Goal: Information Seeking & Learning: Compare options

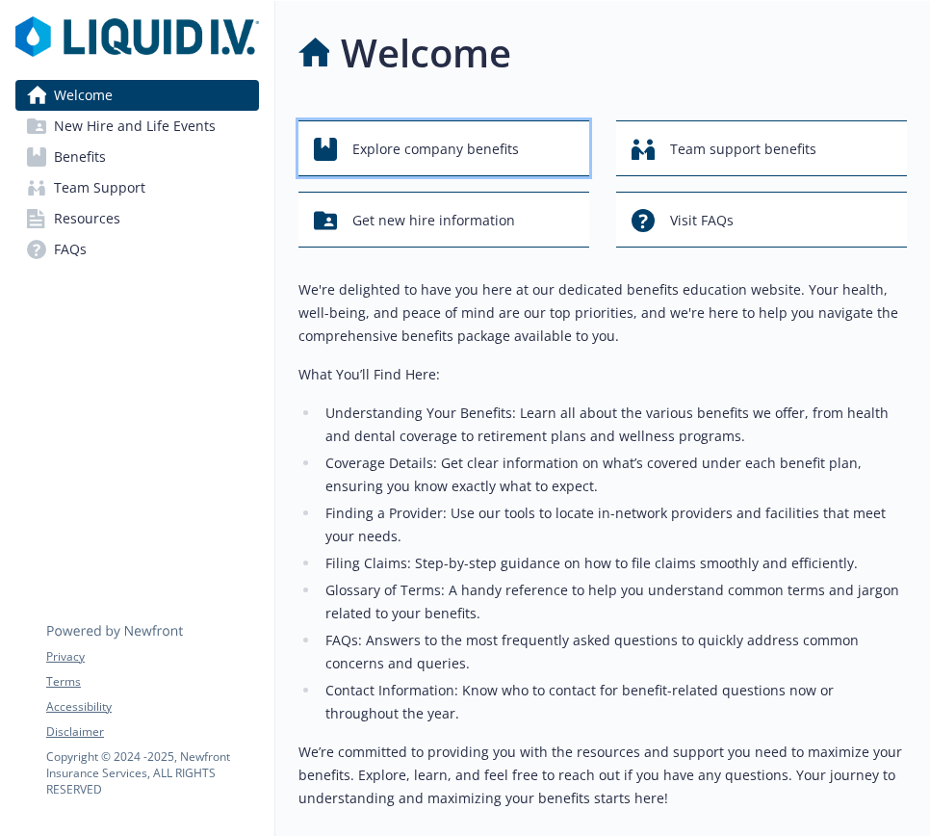
click at [432, 149] on span "Explore company benefits" at bounding box center [435, 149] width 167 height 37
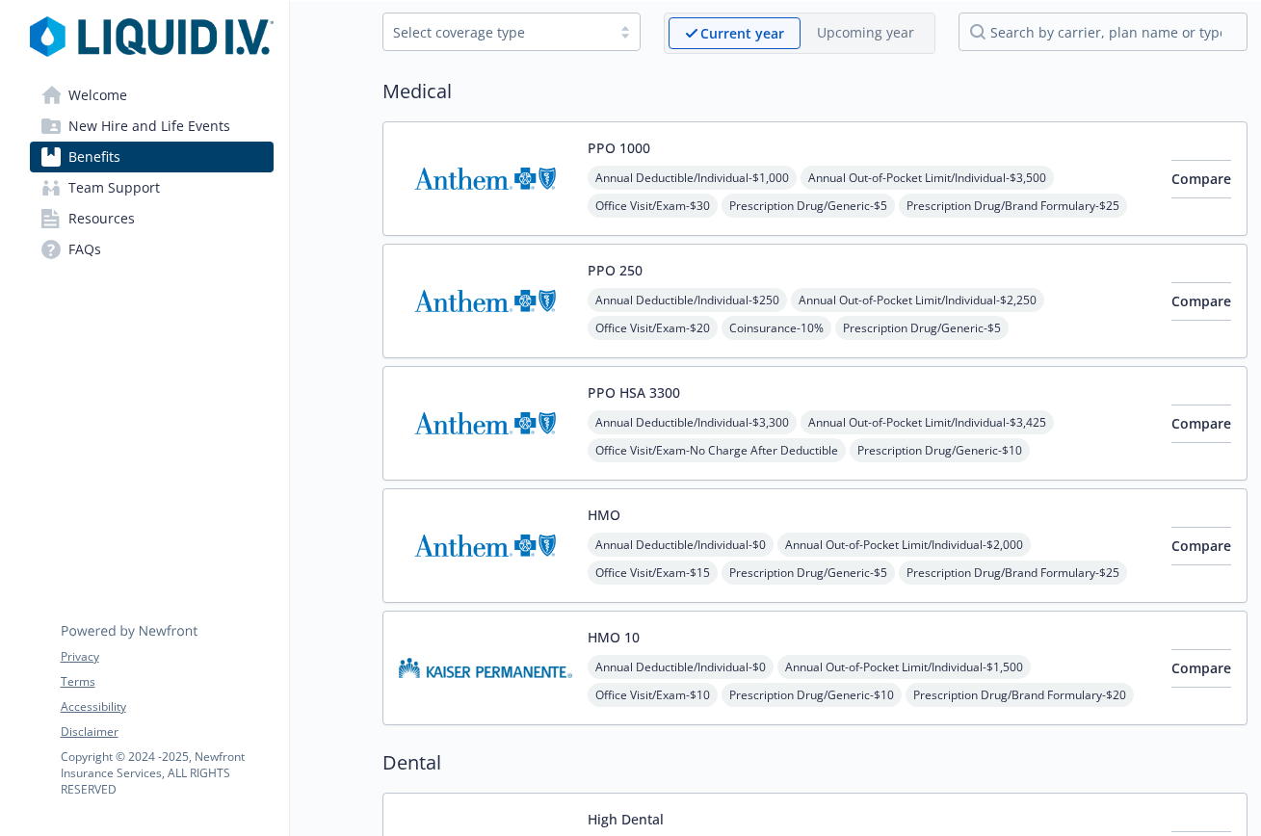
scroll to position [98, 0]
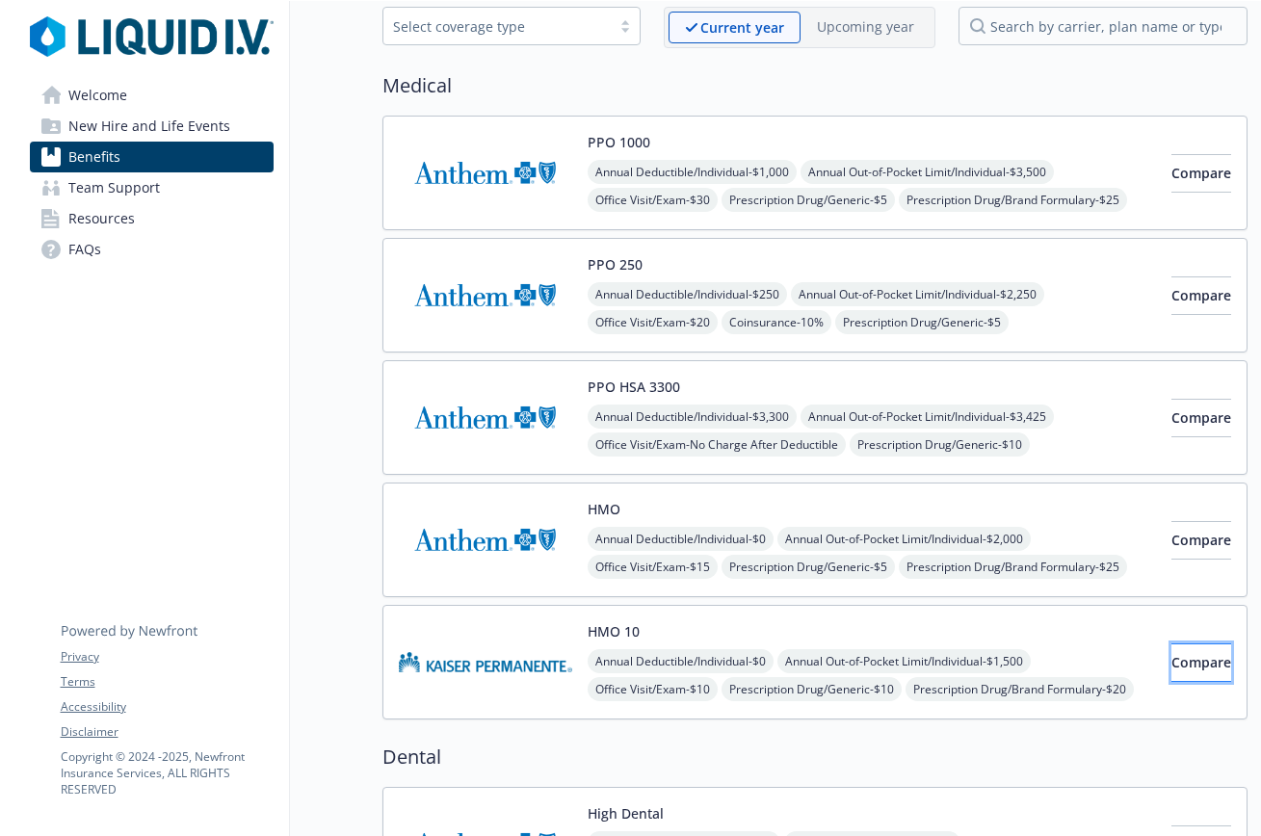
click at [929, 666] on button "Compare" at bounding box center [1201, 662] width 60 height 39
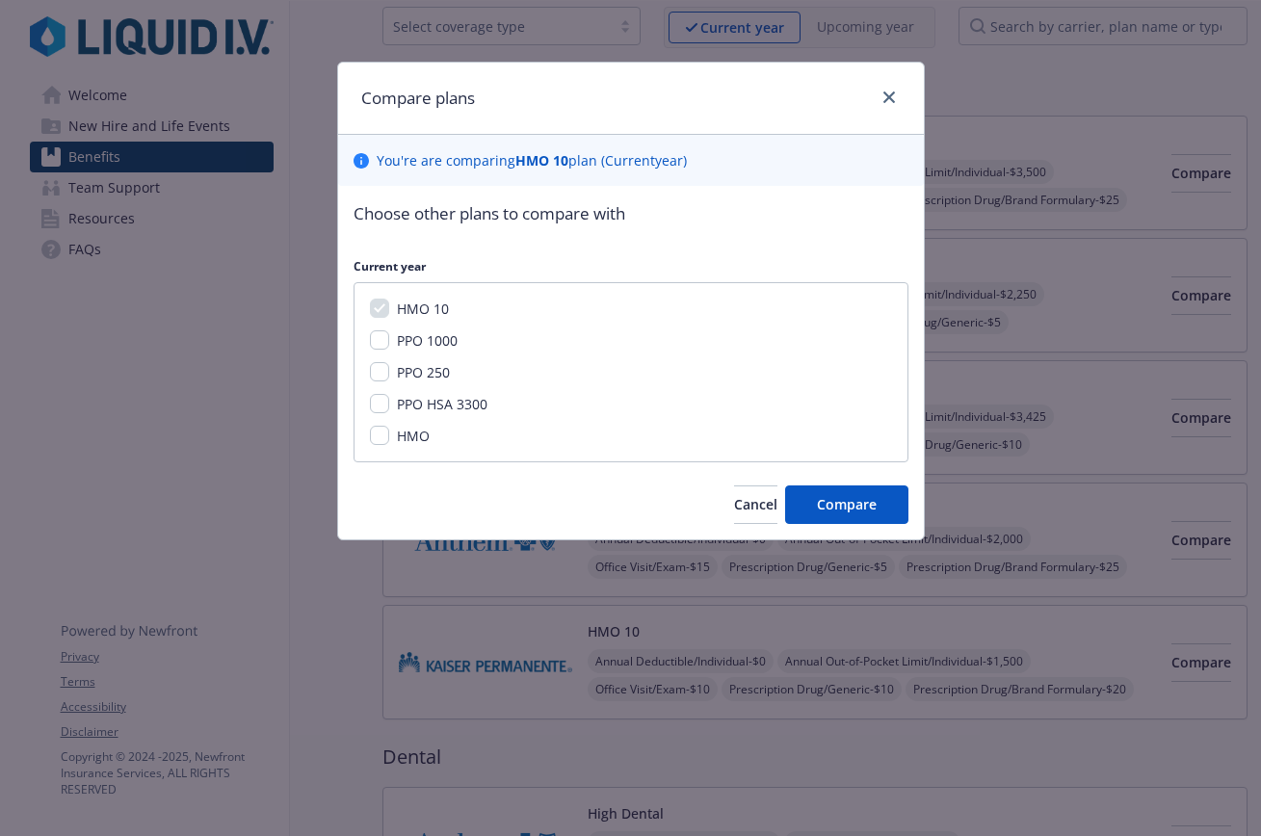
click at [416, 339] on span "PPO 1000" at bounding box center [427, 340] width 61 height 18
click at [389, 339] on input "PPO 1000" at bounding box center [379, 339] width 19 height 19
checkbox input "true"
click at [390, 438] on div "HMO" at bounding box center [411, 436] width 44 height 20
click at [832, 497] on span "Compare" at bounding box center [847, 504] width 60 height 18
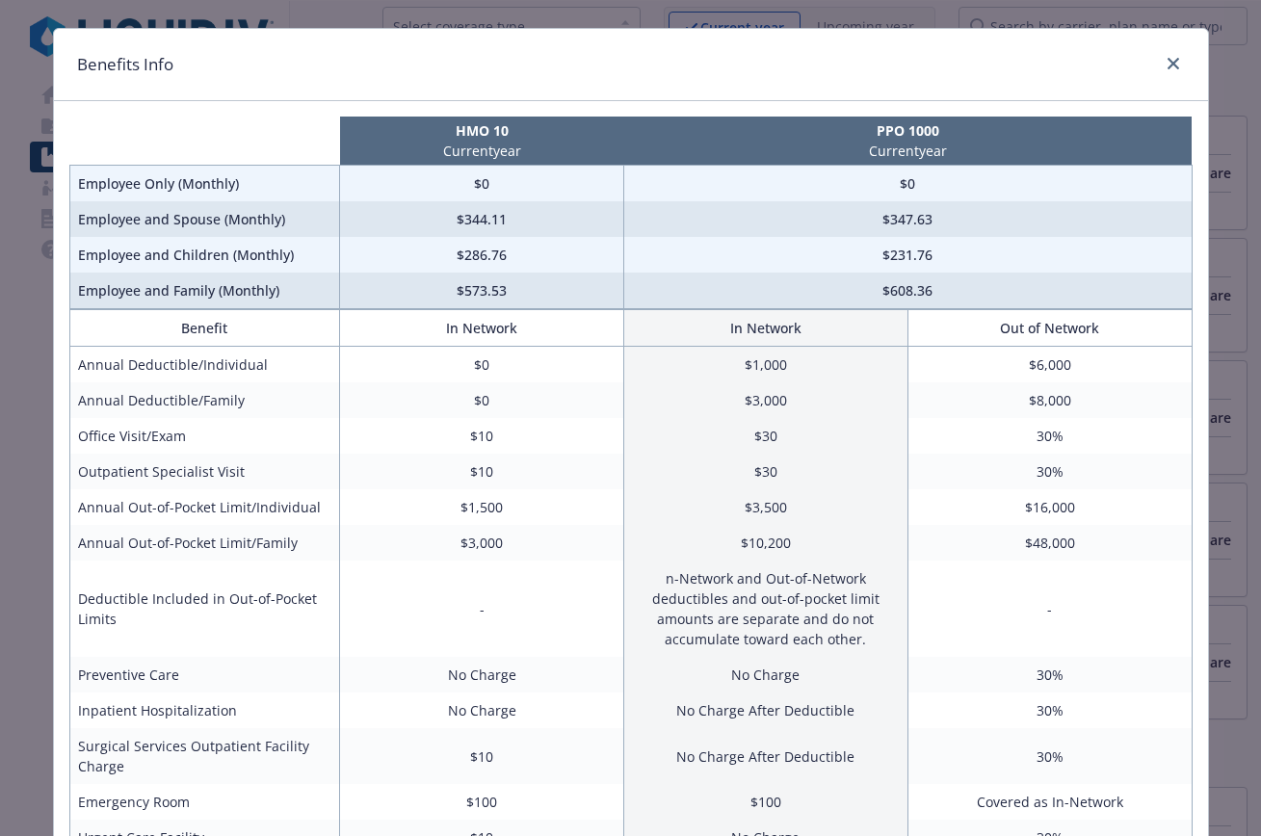
scroll to position [0, 0]
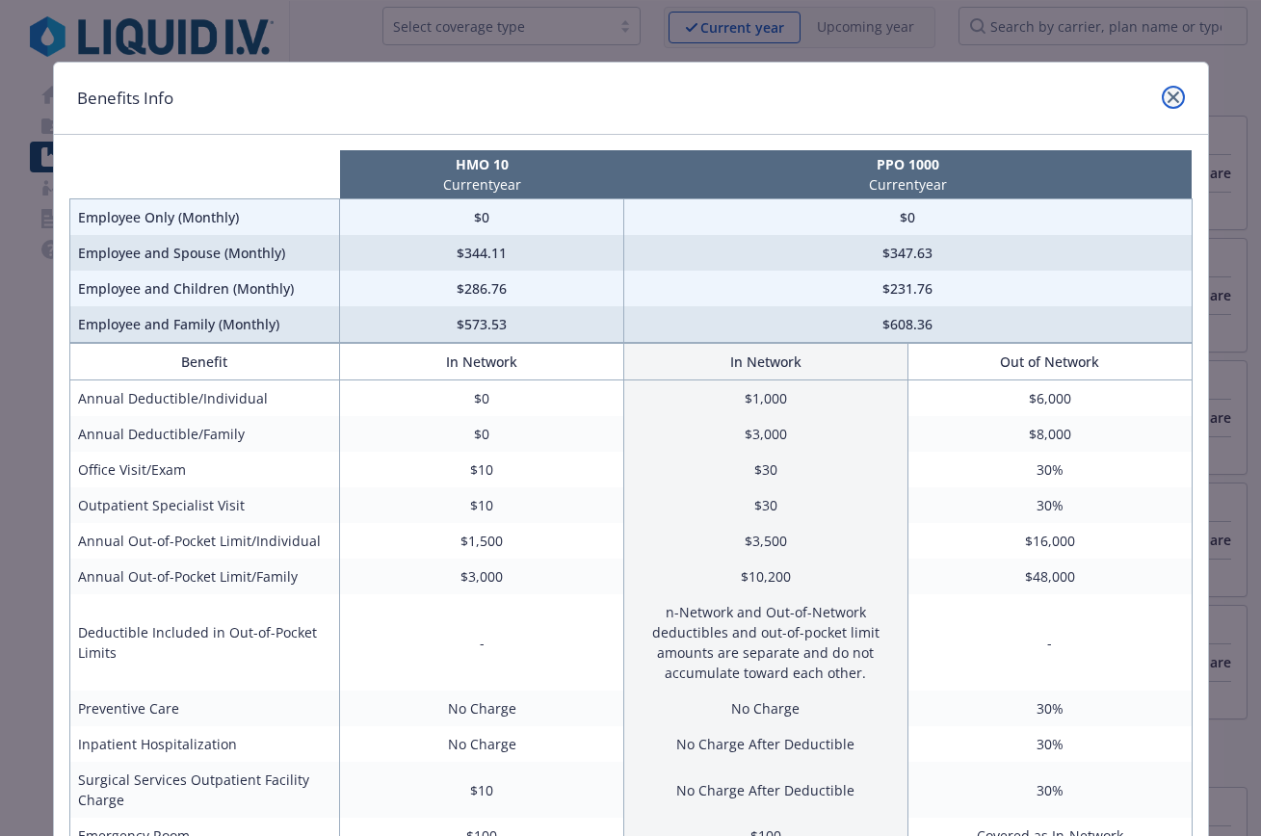
click at [929, 96] on icon "close" at bounding box center [1173, 97] width 12 height 12
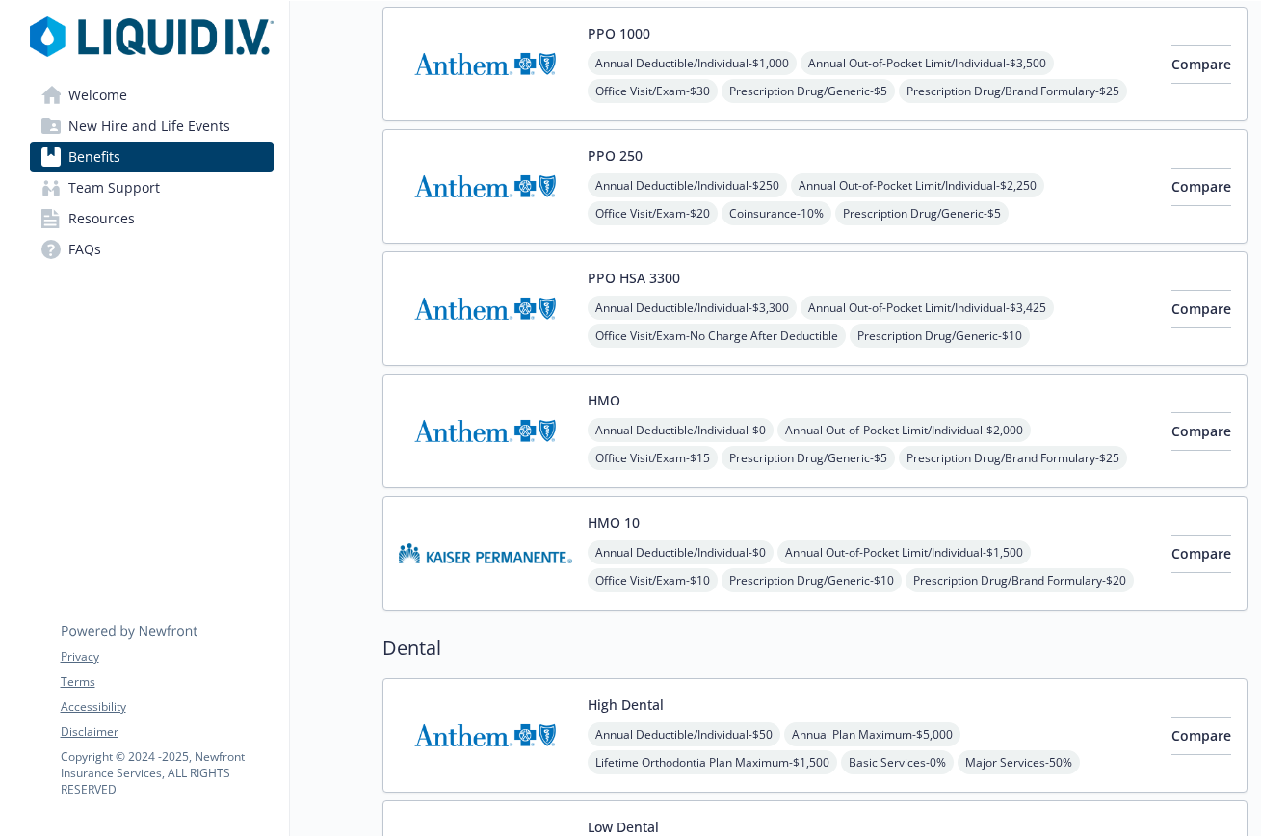
scroll to position [177, 0]
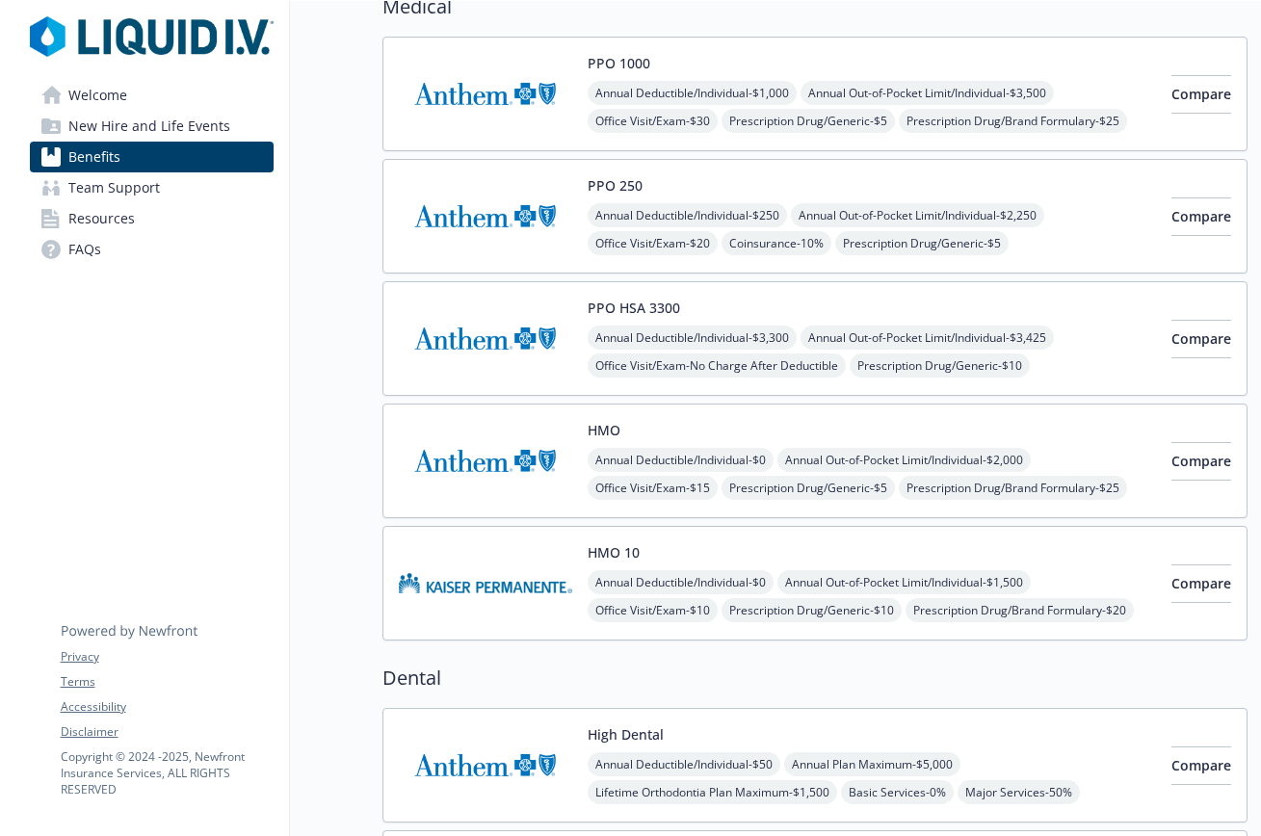
click at [929, 601] on div "Annual Deductible/Individual - $0 Annual Out-of-Pocket Limit/Individual - $1,50…" at bounding box center [871, 610] width 568 height 80
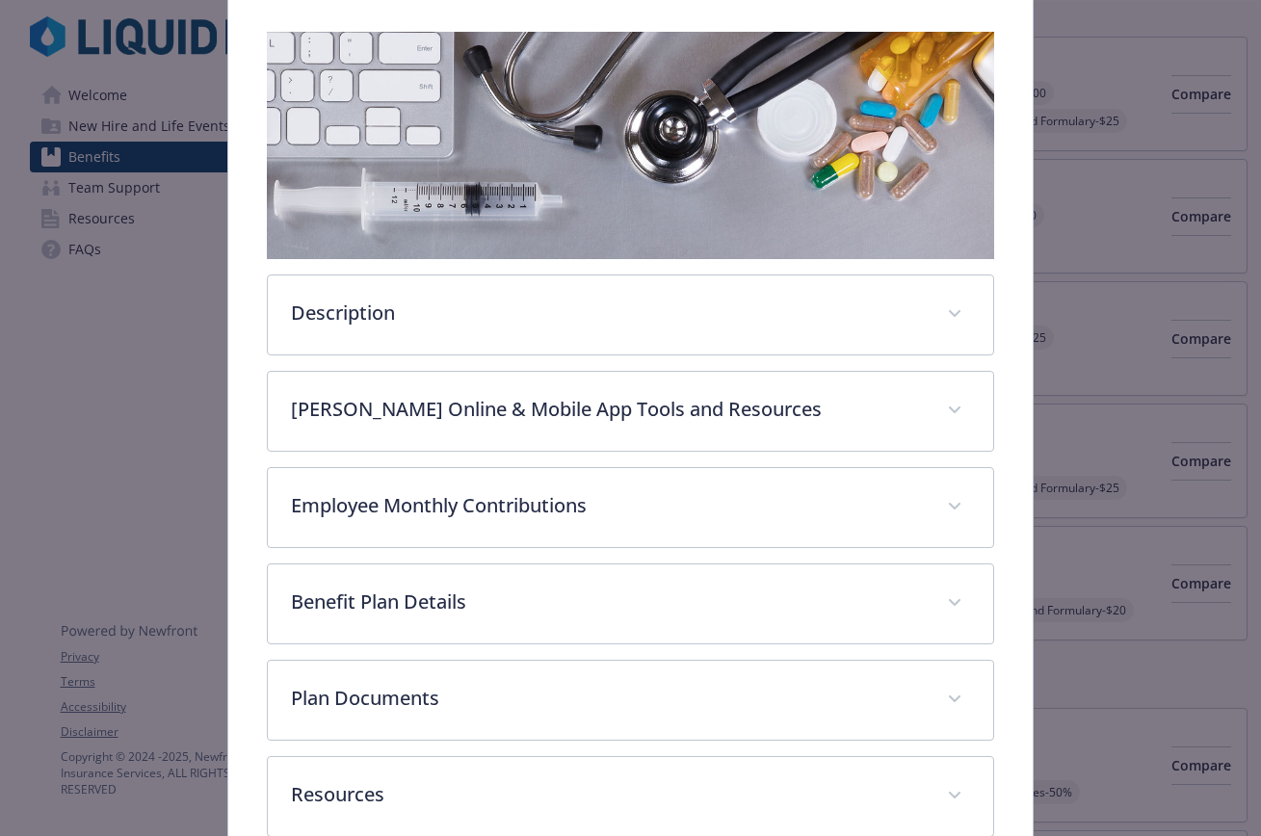
scroll to position [300, 0]
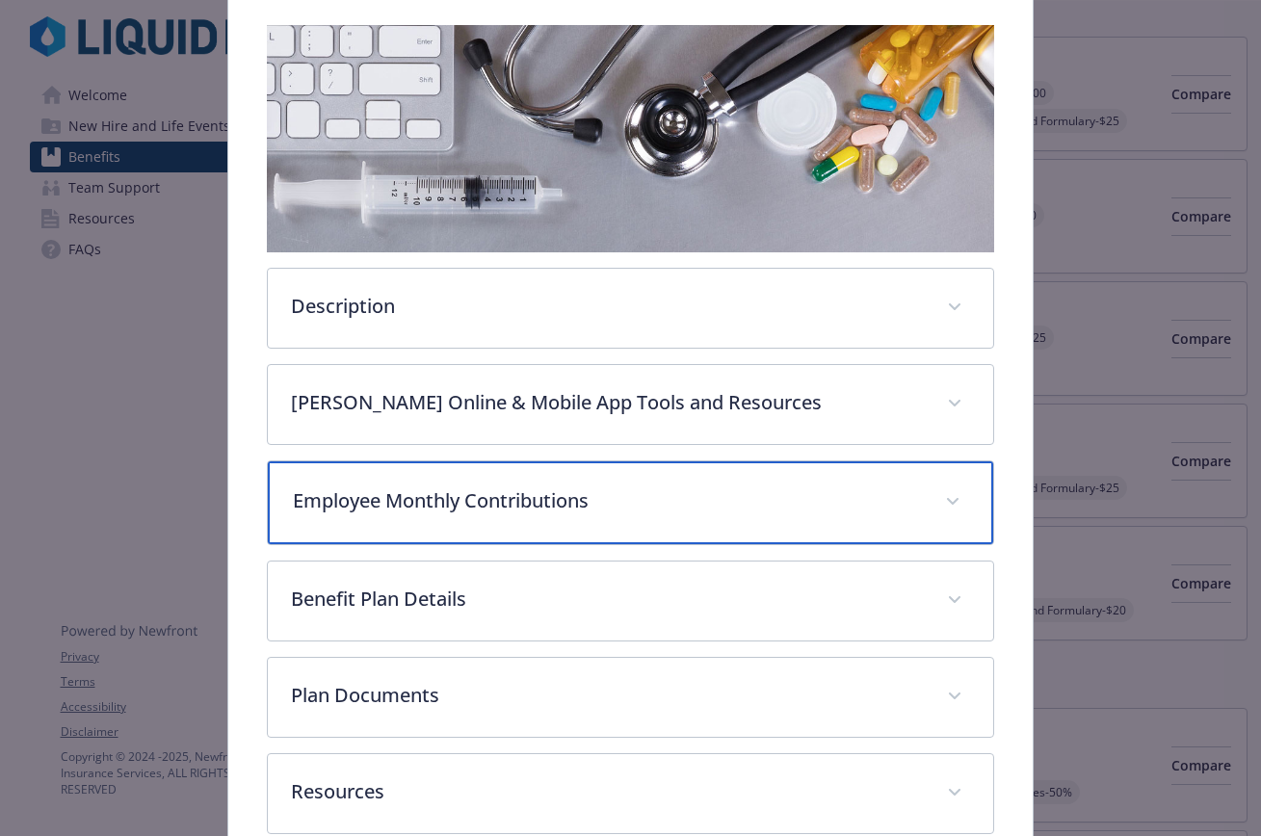
click at [646, 501] on p "Employee Monthly Contributions" at bounding box center [608, 500] width 630 height 29
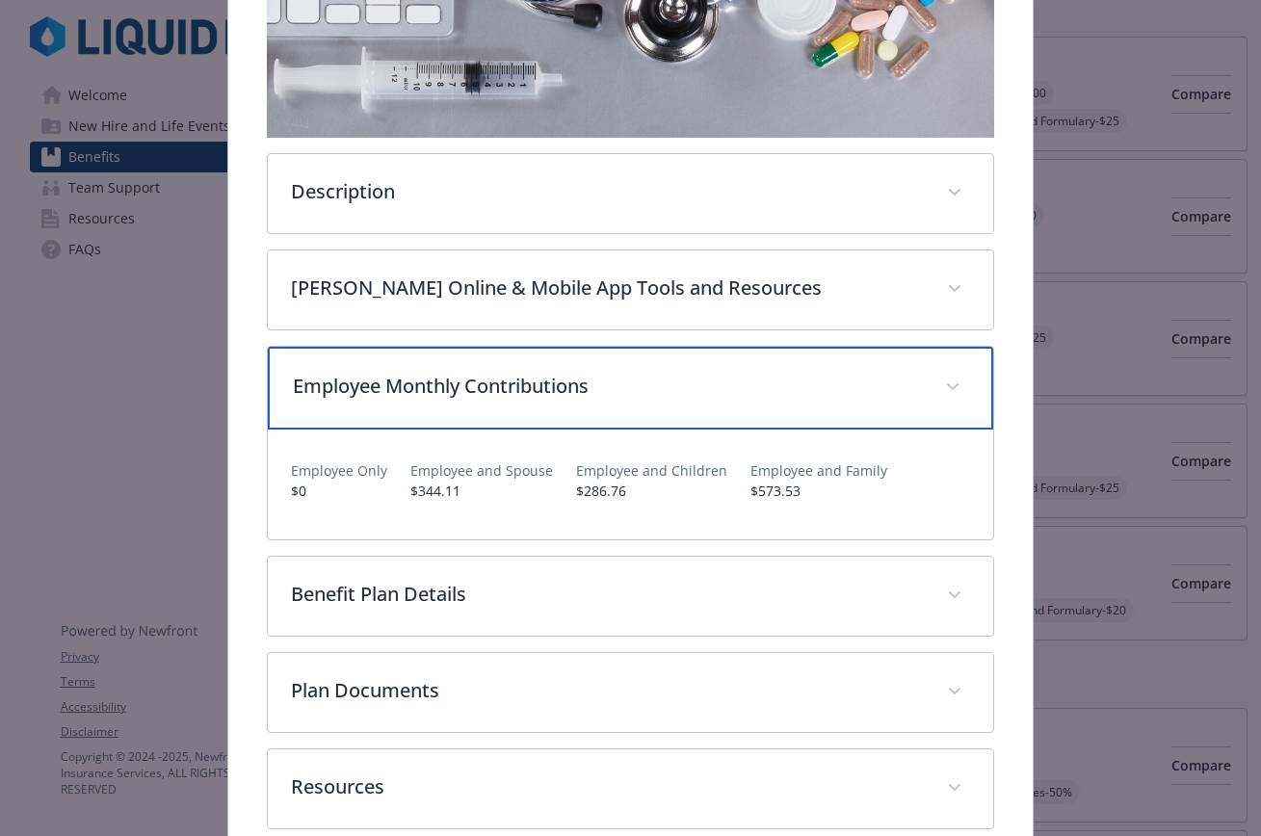
scroll to position [516, 0]
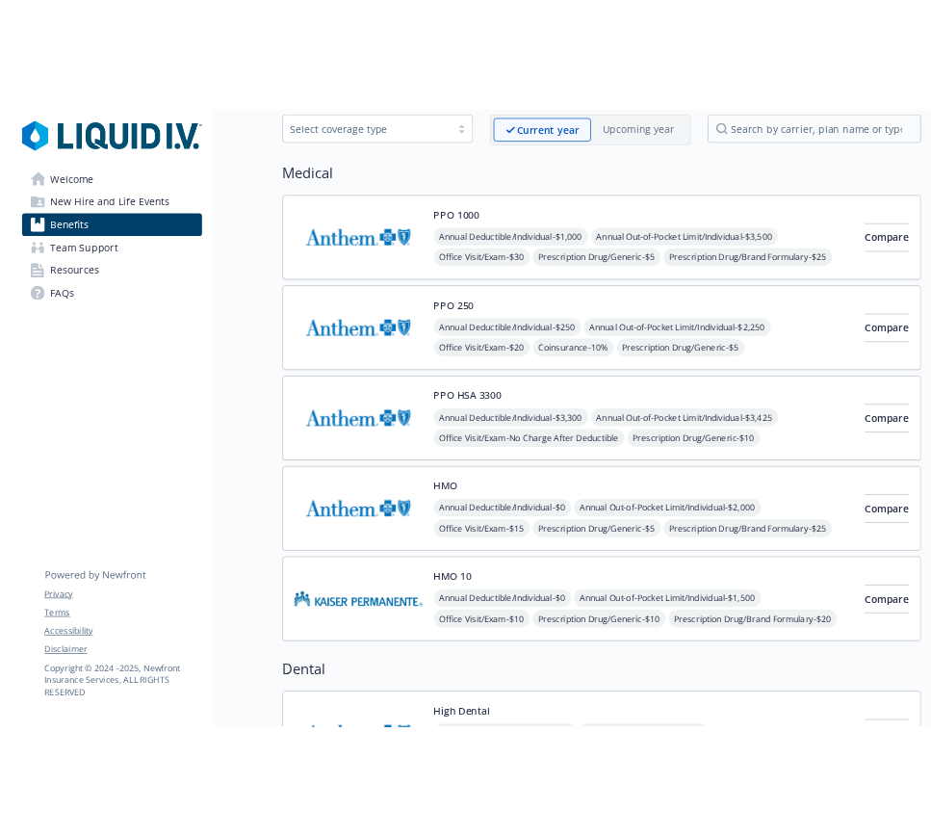
scroll to position [120, 0]
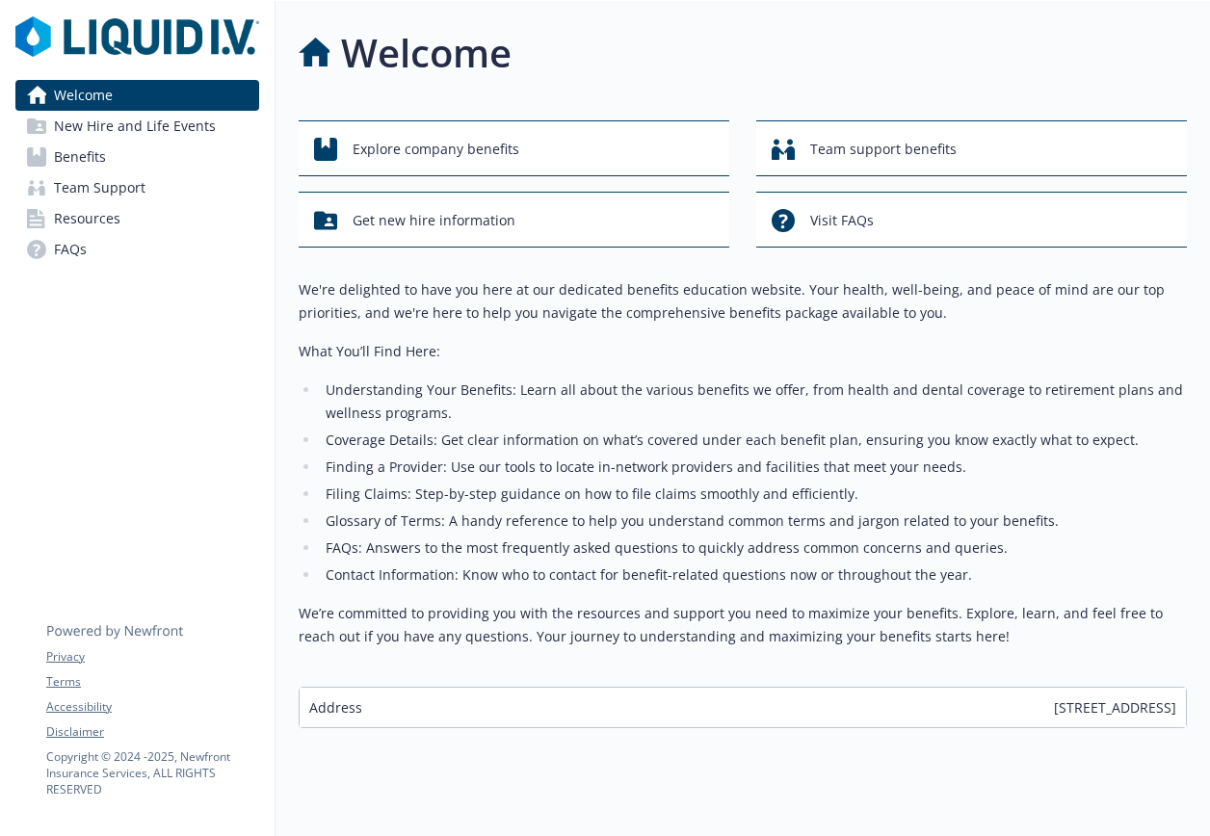
click at [189, 128] on span "New Hire and Life Events" at bounding box center [135, 126] width 162 height 31
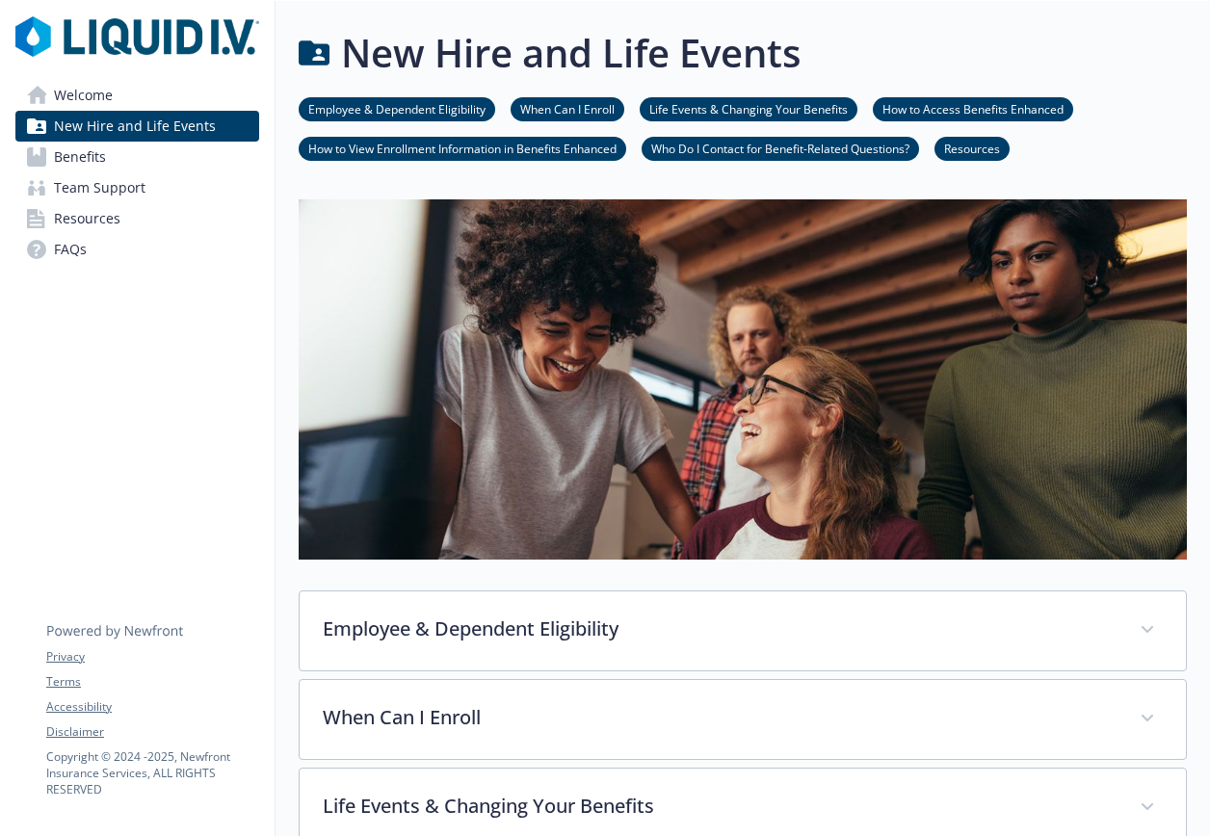
click at [173, 146] on link "Benefits" at bounding box center [137, 157] width 244 height 31
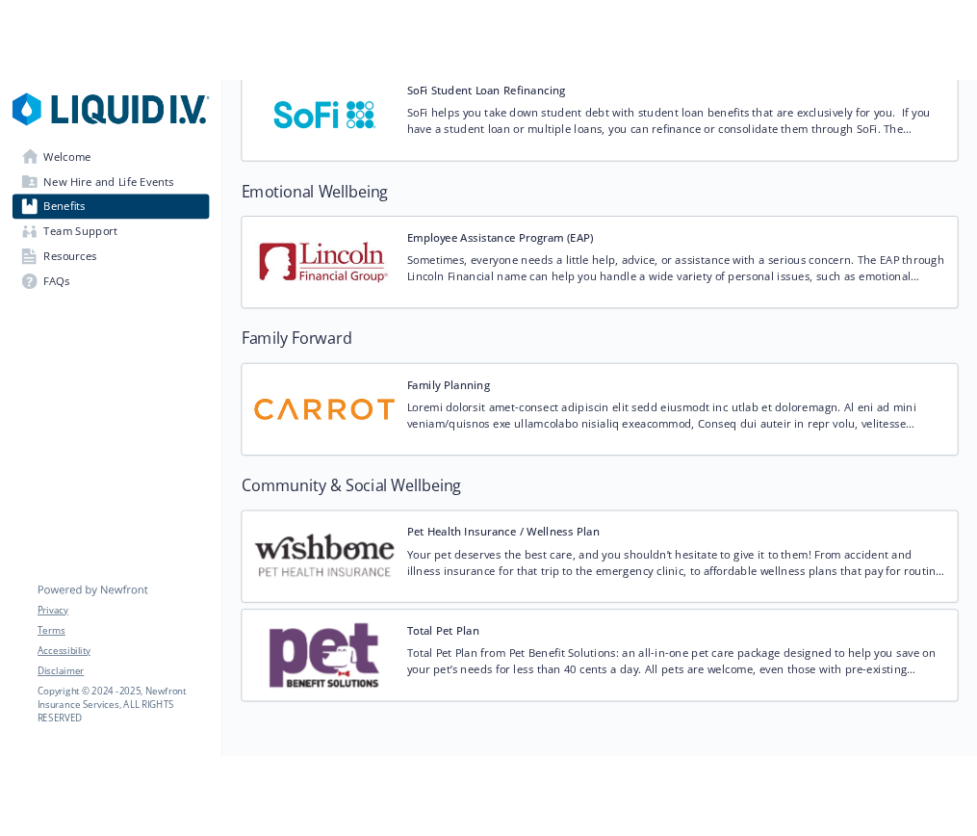
scroll to position [3593, 0]
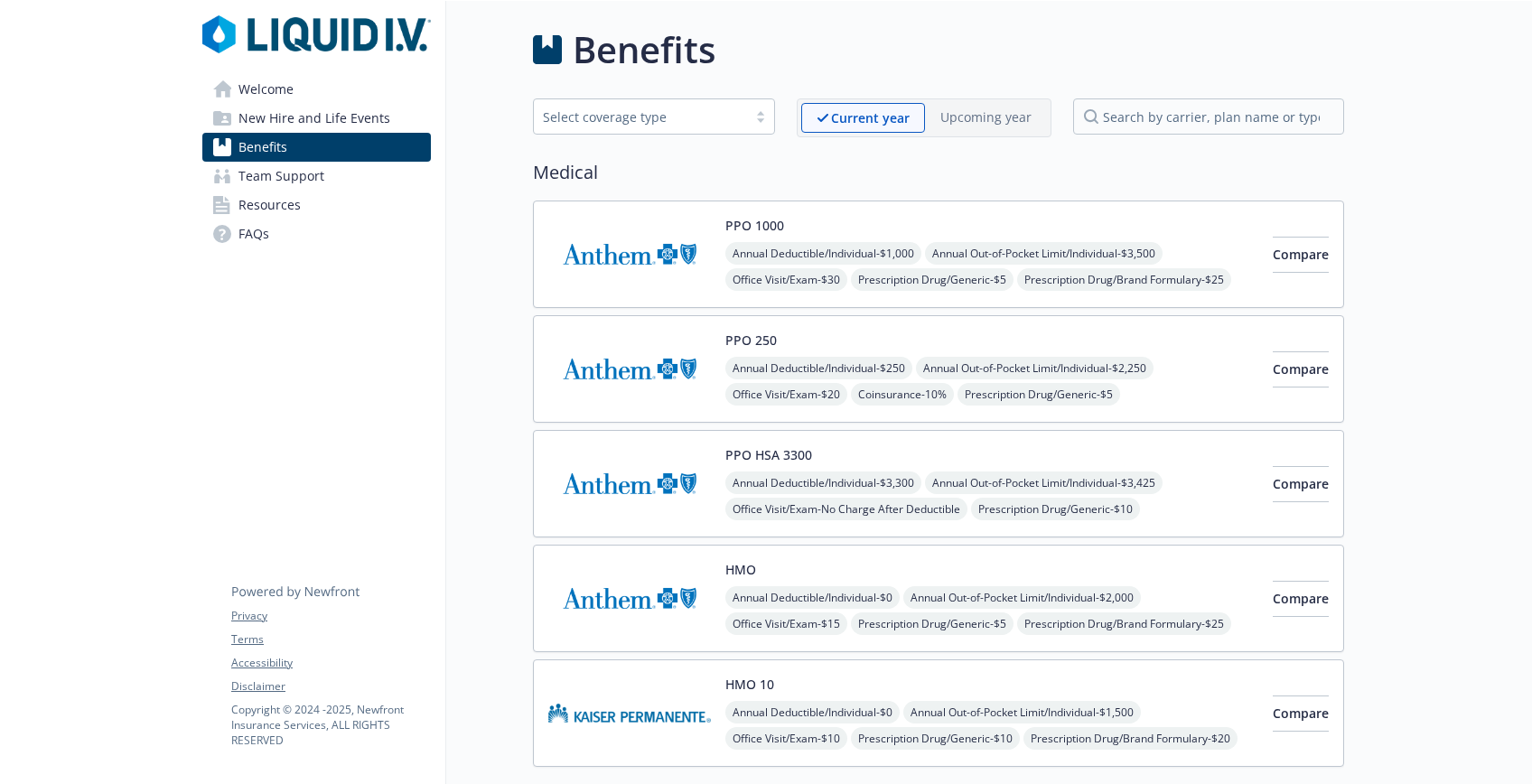
scroll to position [113, 0]
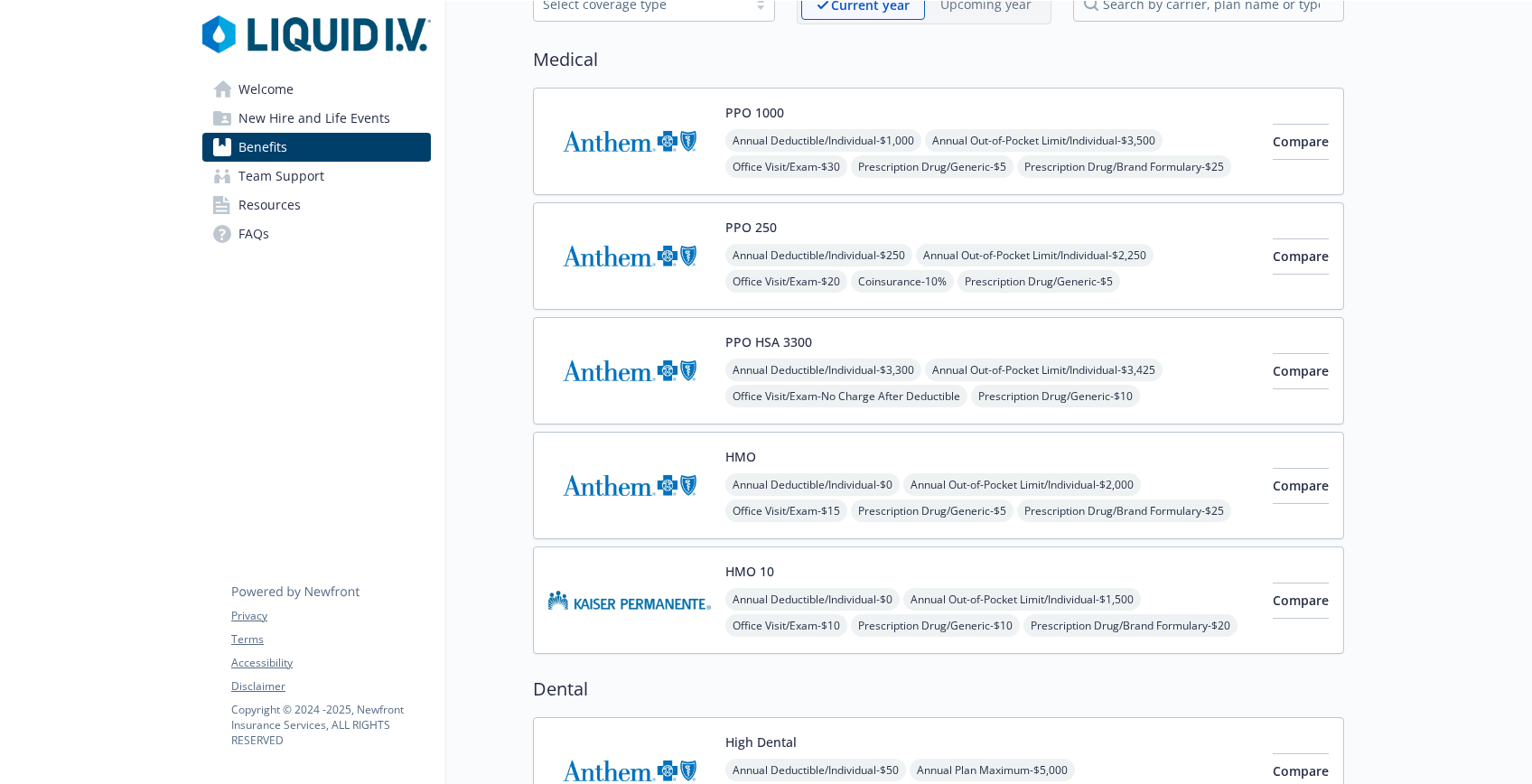
click at [349, 23] on img at bounding box center [317, 34] width 229 height 38
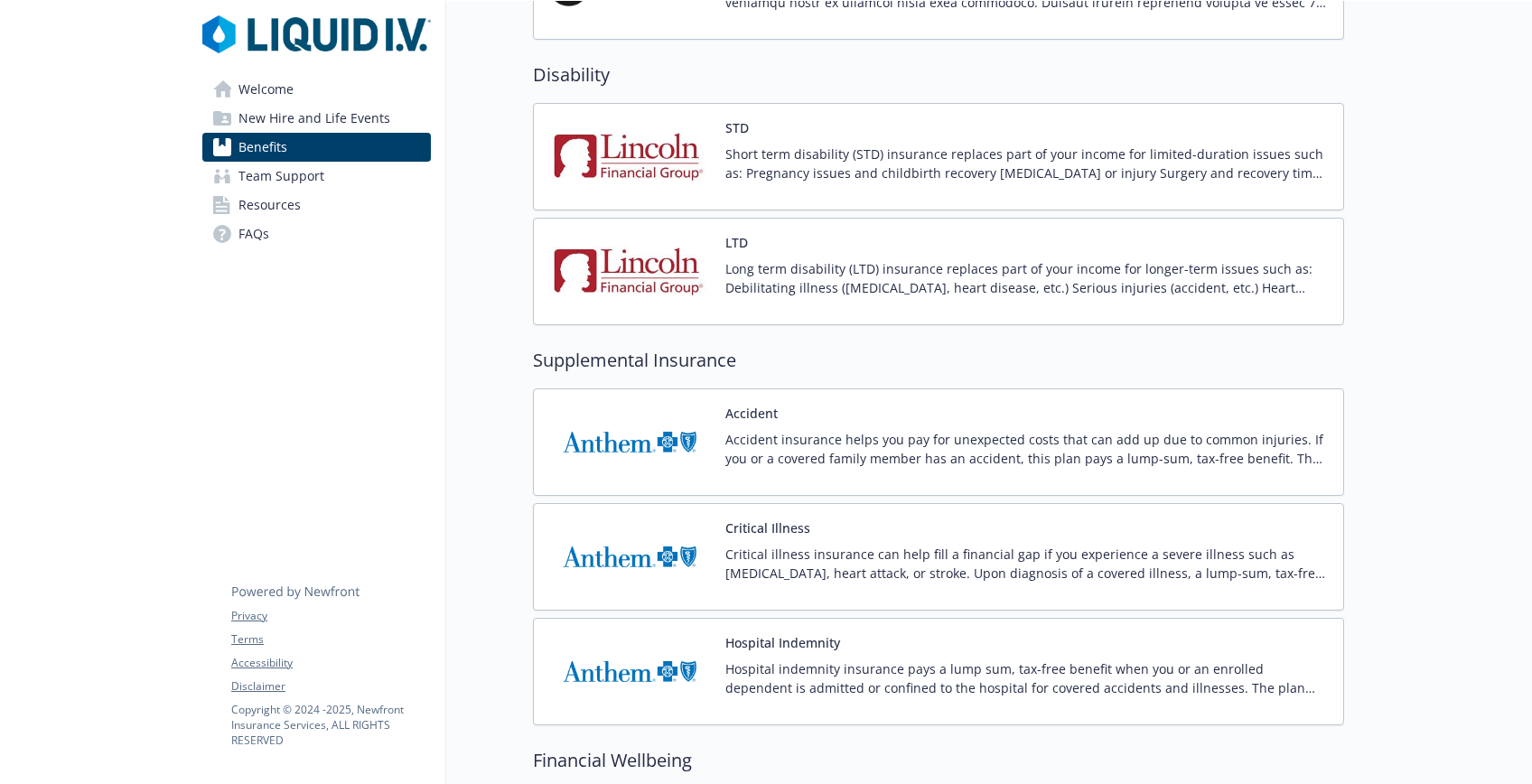
click at [844, 460] on p "Accident insurance helps you pay for unexpected costs that can add up due to co…" at bounding box center [1026, 448] width 603 height 38
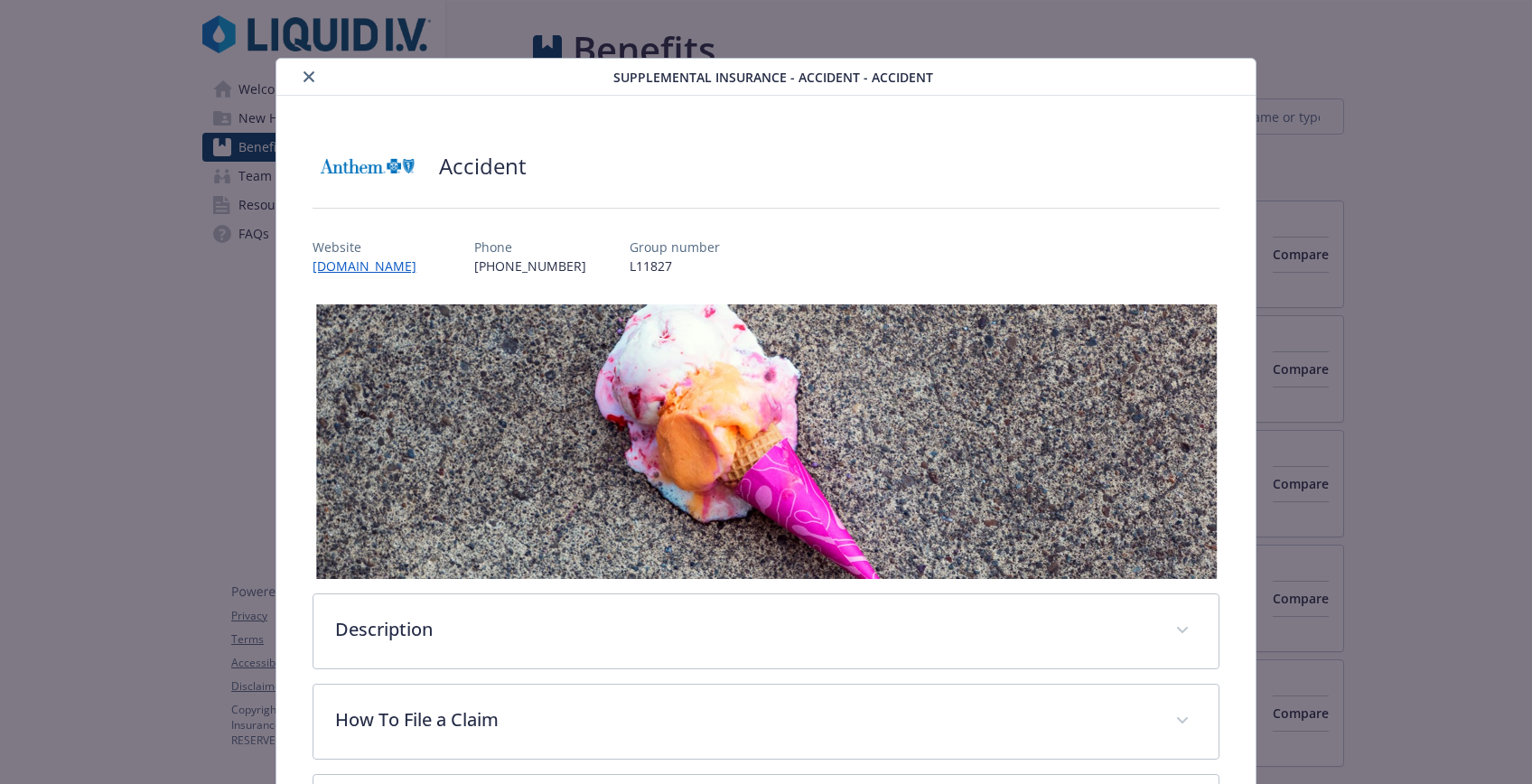
scroll to position [11, 0]
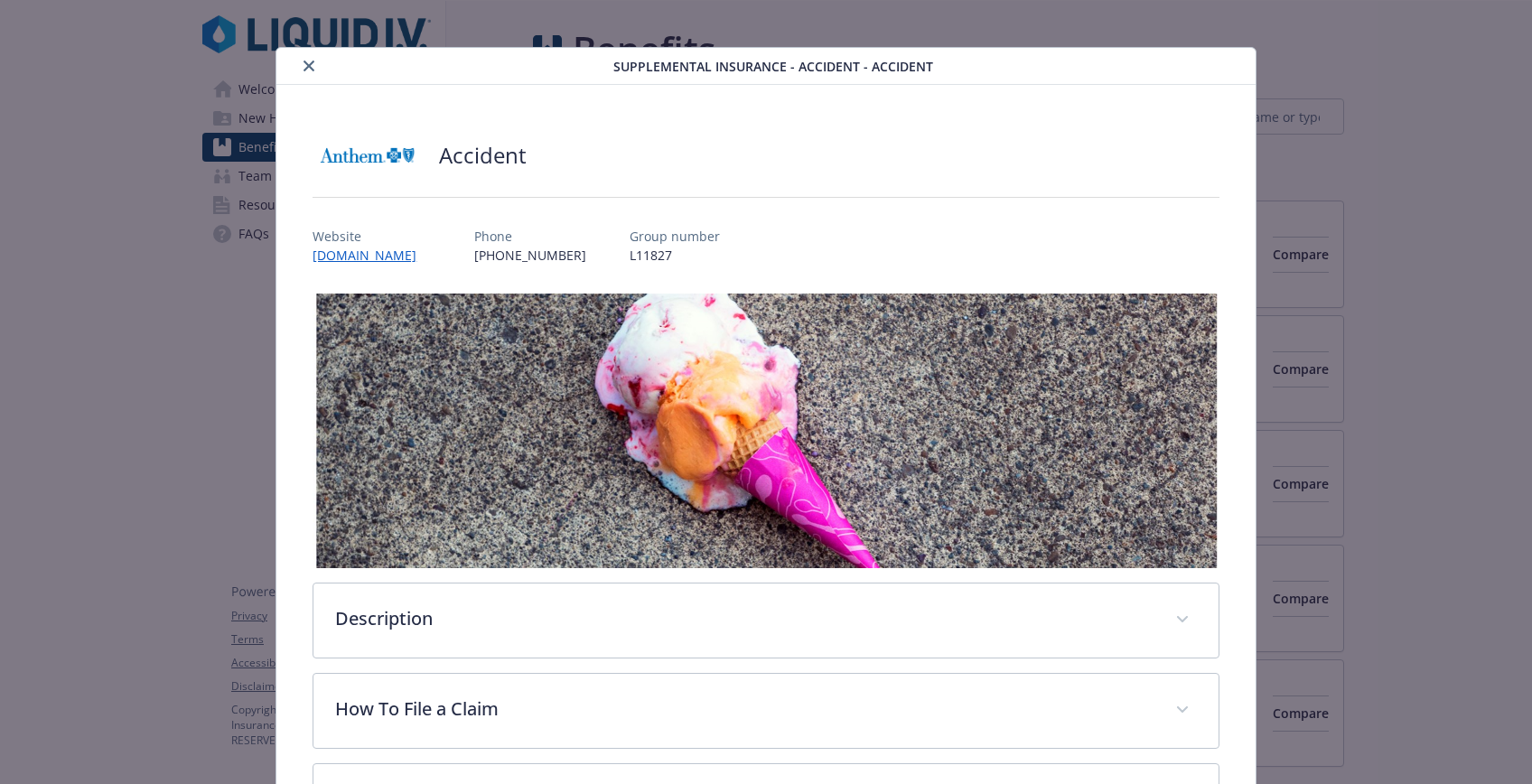
click at [317, 59] on button "close" at bounding box center [309, 66] width 22 height 22
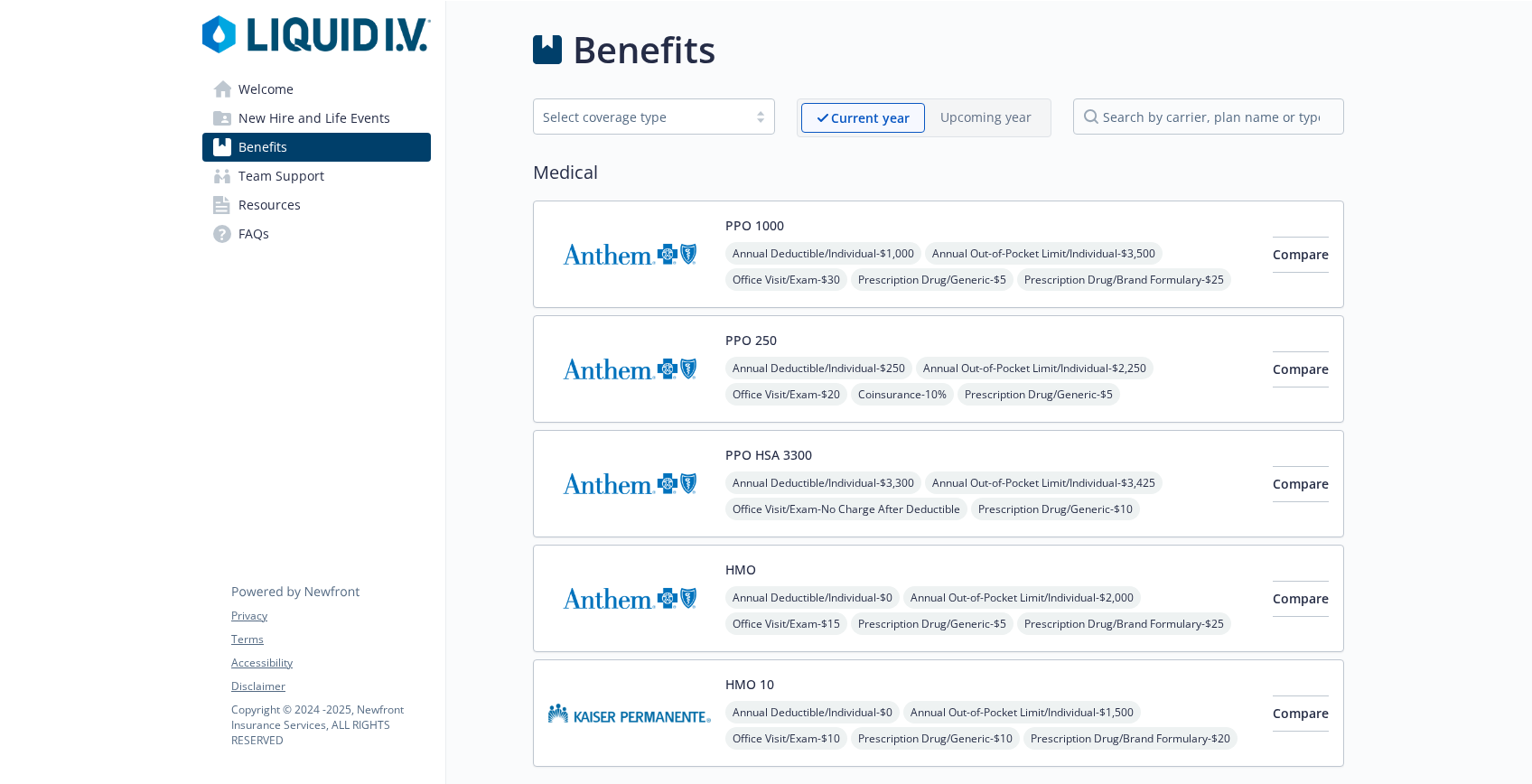
click at [281, 85] on span "Welcome" at bounding box center [265, 89] width 55 height 29
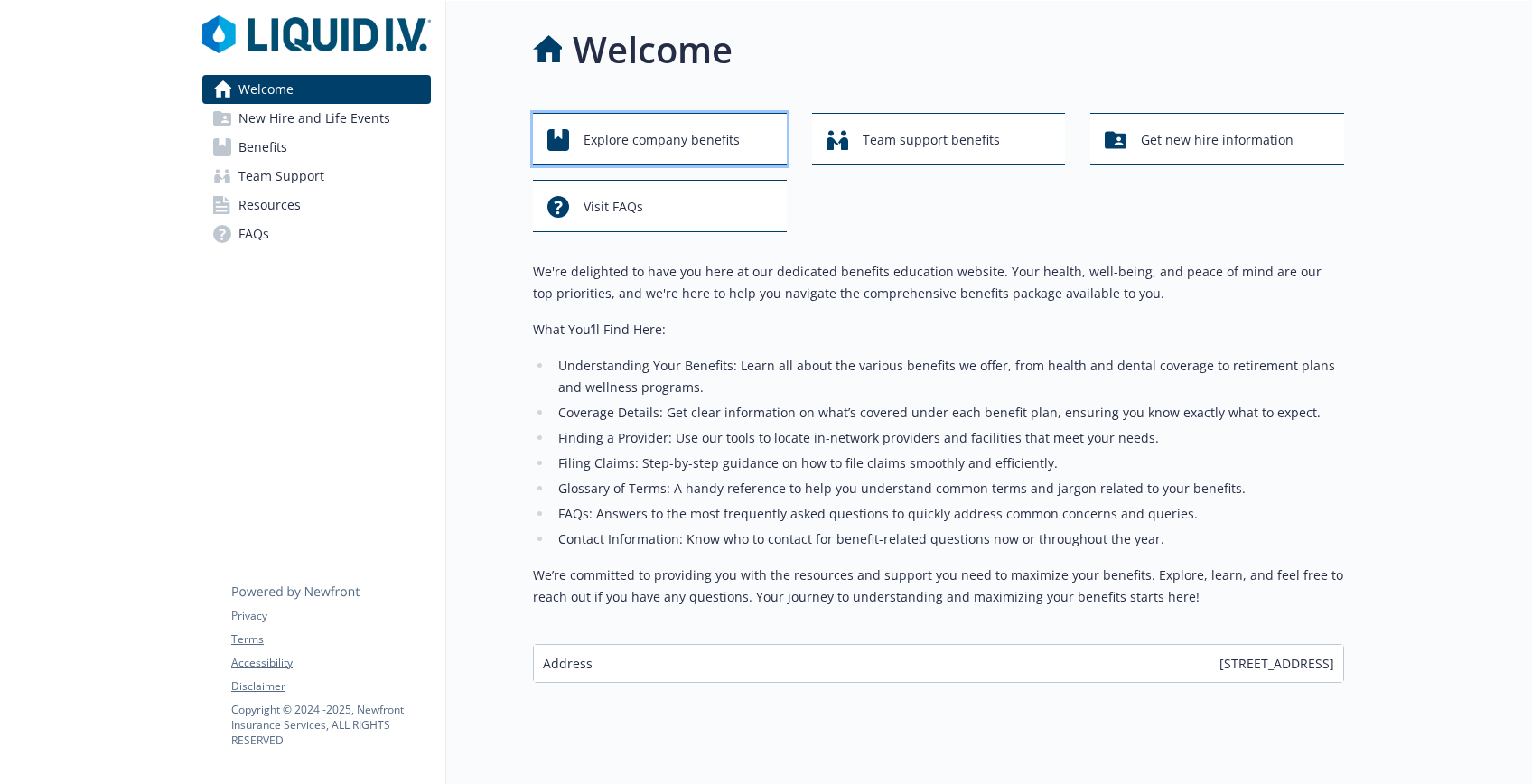
click at [724, 151] on span "Explore company benefits" at bounding box center [661, 140] width 157 height 35
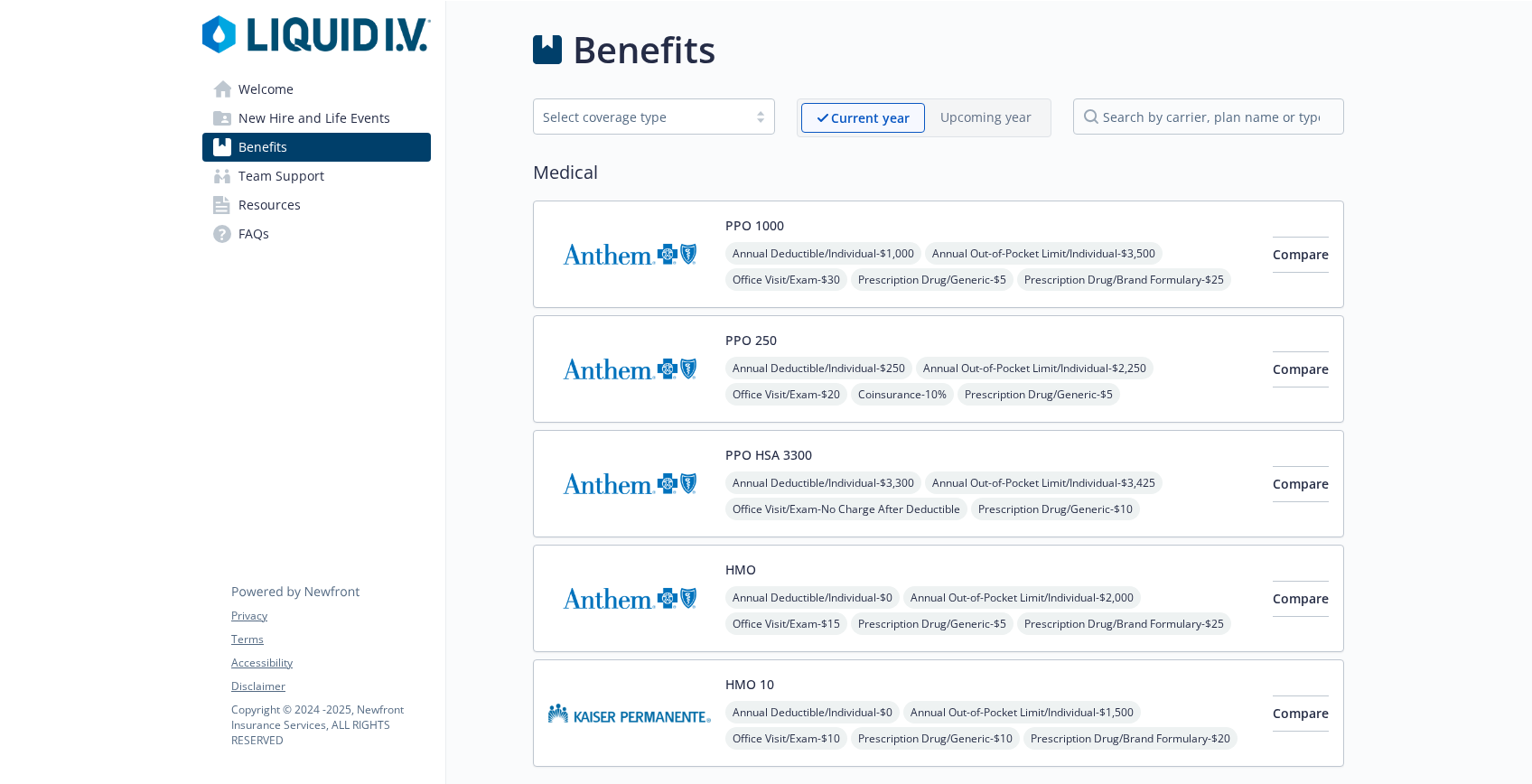
click at [324, 98] on link "Welcome" at bounding box center [317, 89] width 229 height 29
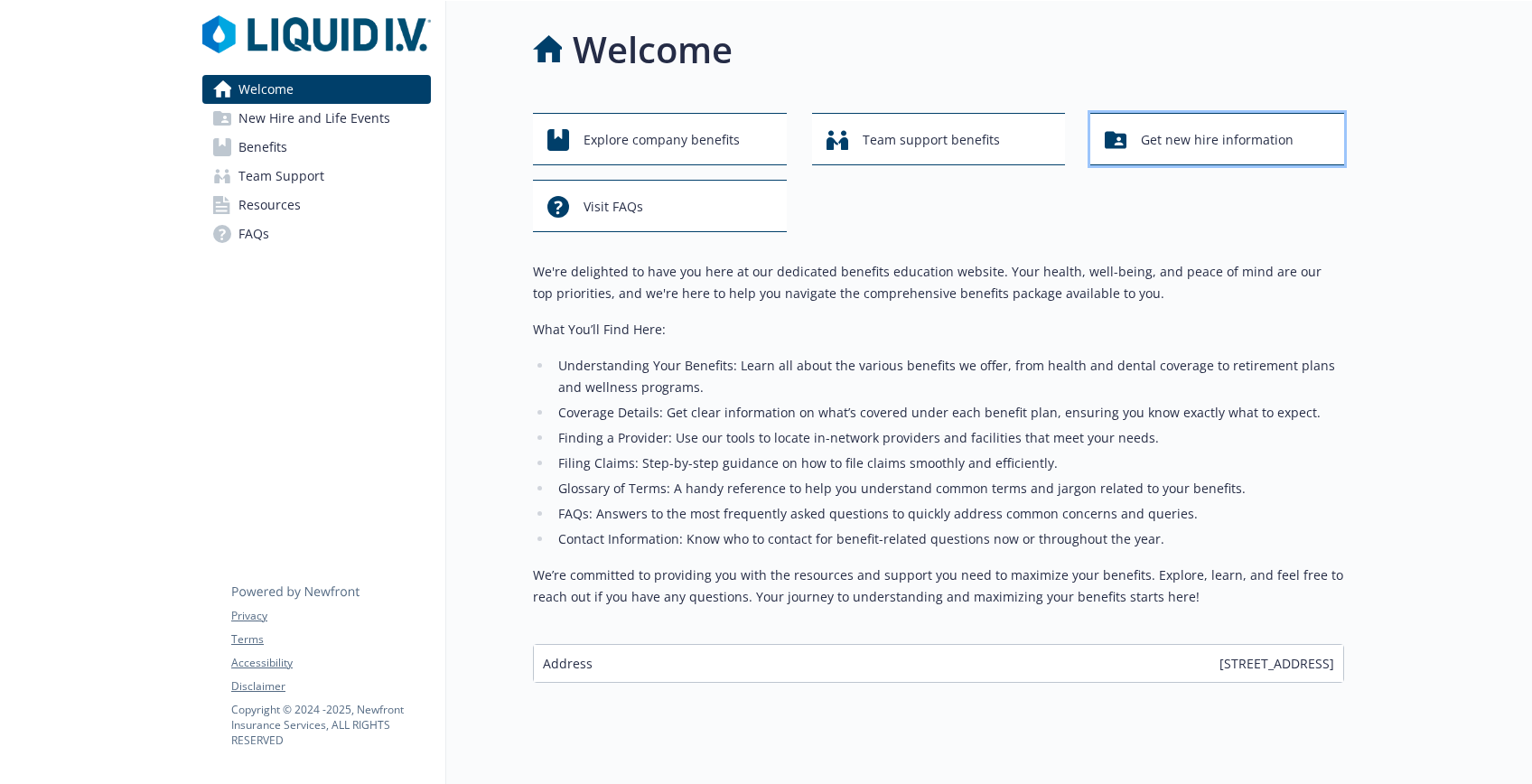
click at [1197, 134] on span "Get new hire information" at bounding box center [1217, 140] width 153 height 35
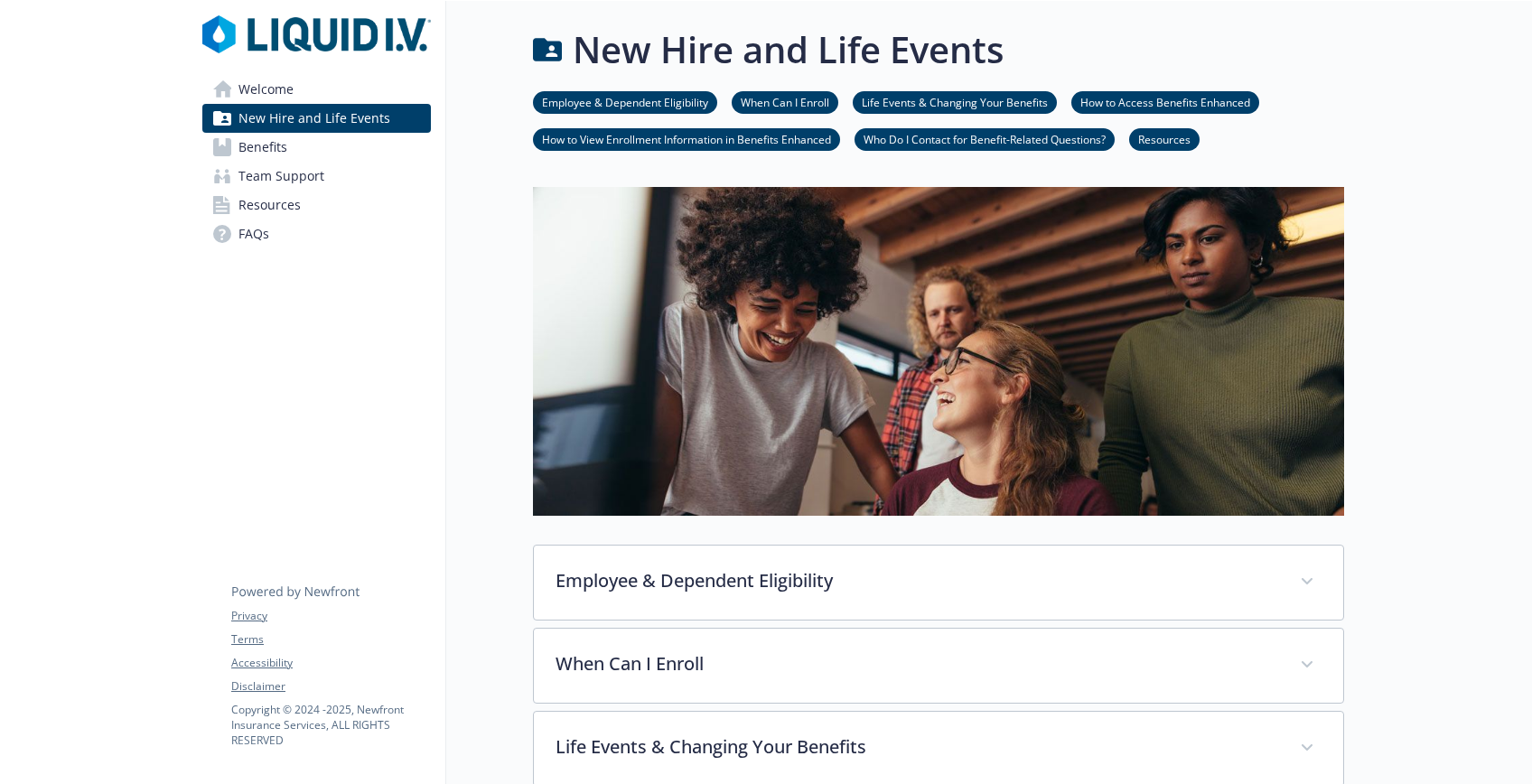
click at [673, 106] on link "Employee & Dependent Eligibility" at bounding box center [625, 101] width 184 height 17
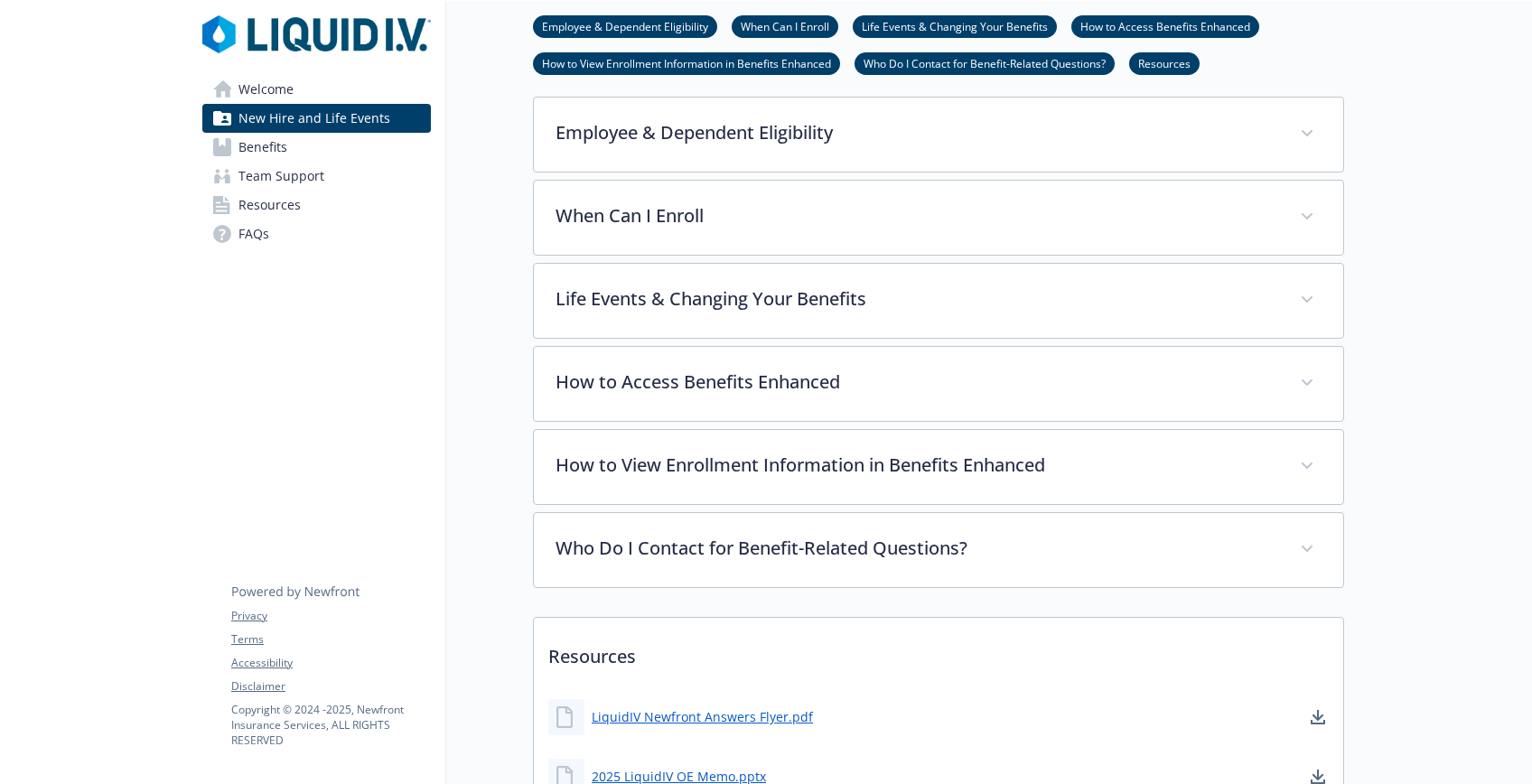
scroll to position [452, 0]
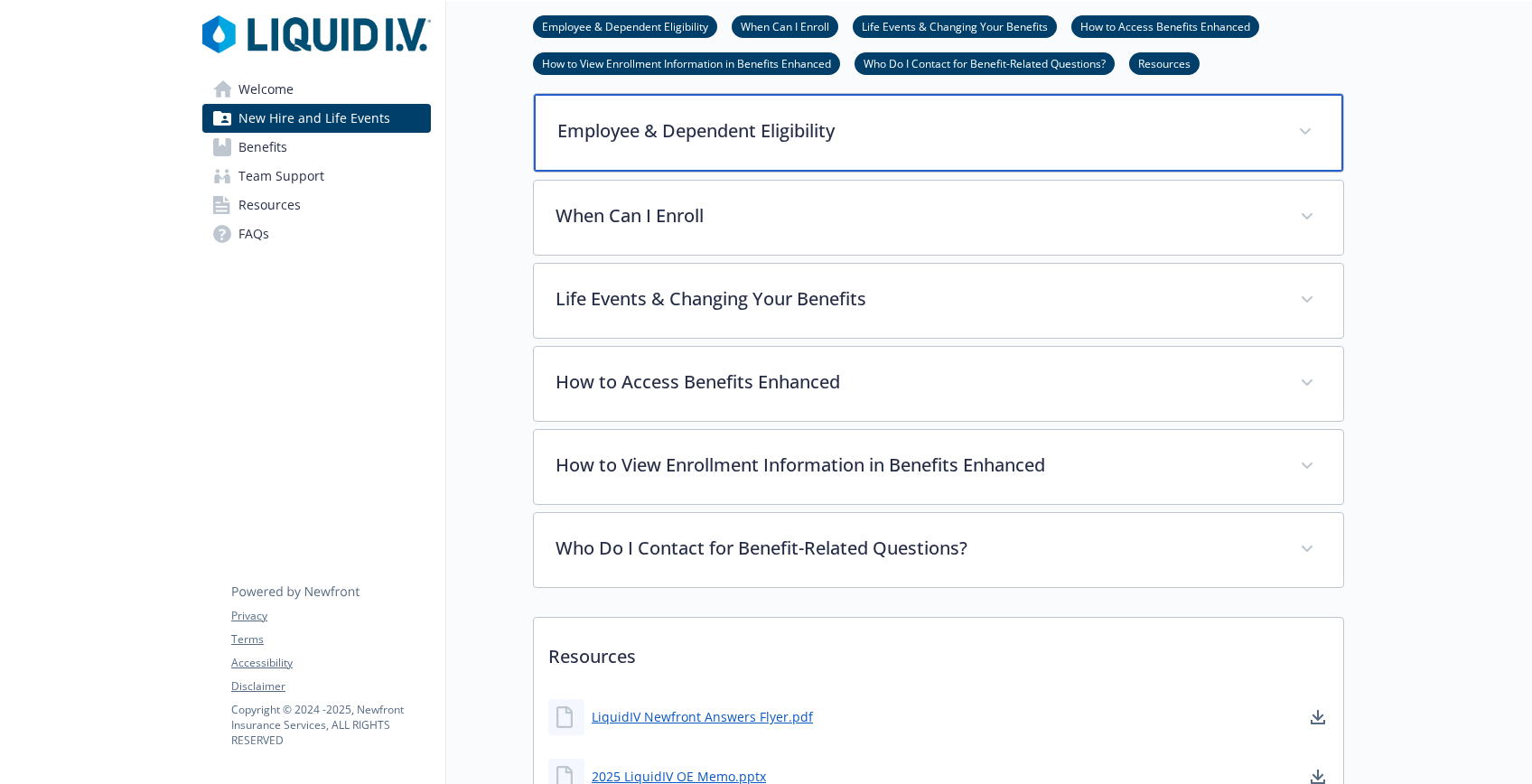
click at [675, 143] on div "Employee & Dependent Eligibility" at bounding box center [938, 132] width 810 height 78
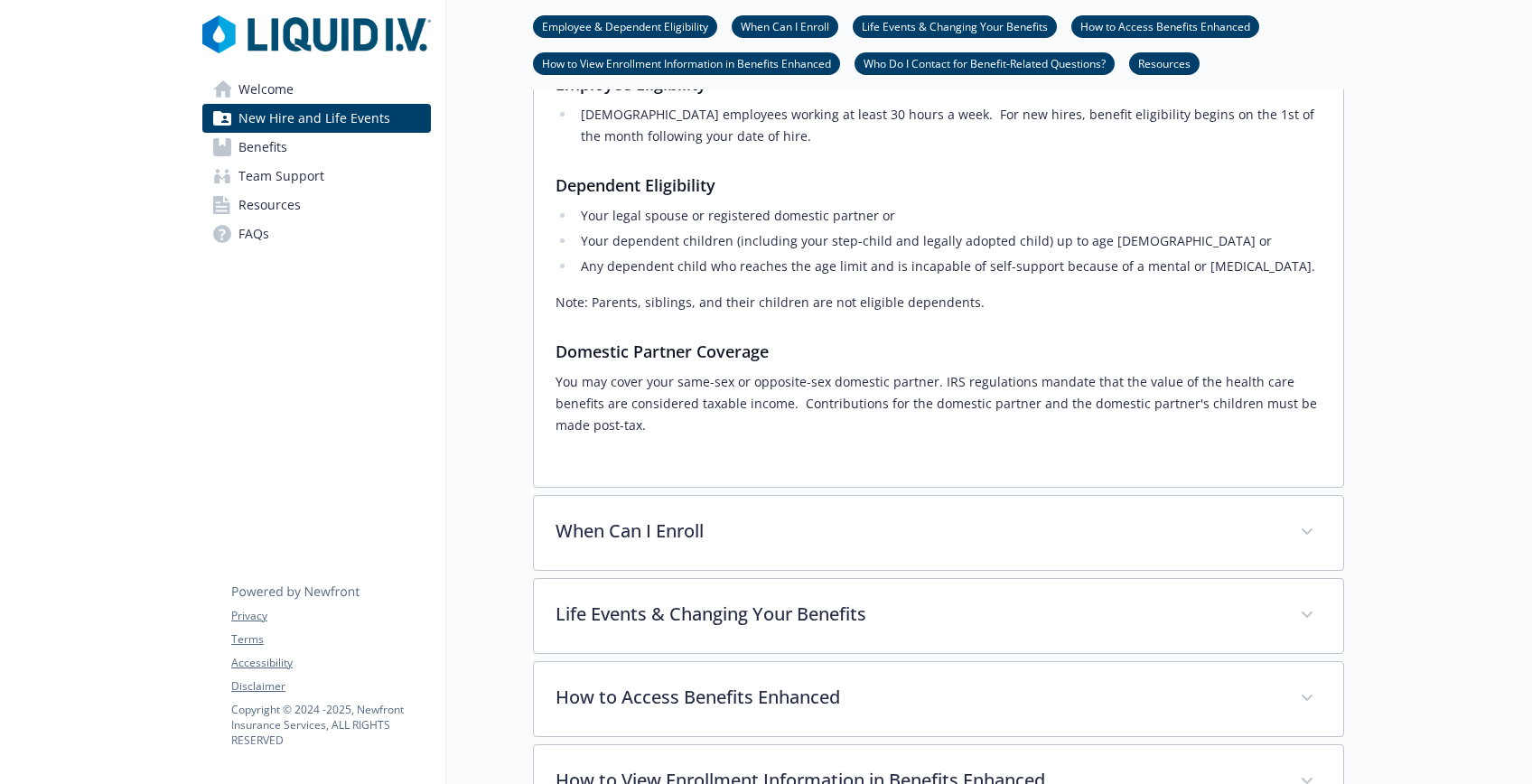
scroll to position [627, 0]
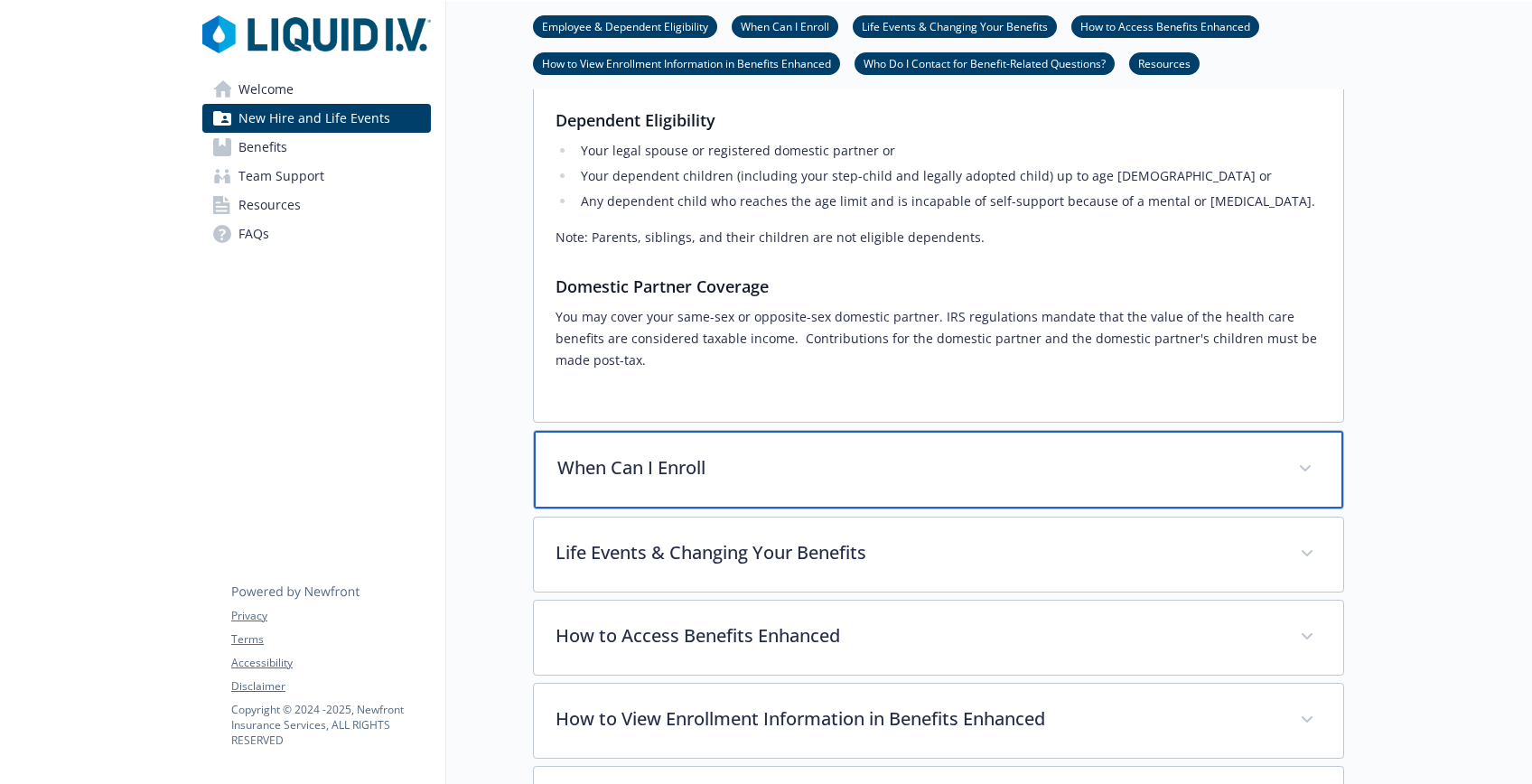
click at [672, 475] on p "When Can I Enroll" at bounding box center [917, 467] width 720 height 27
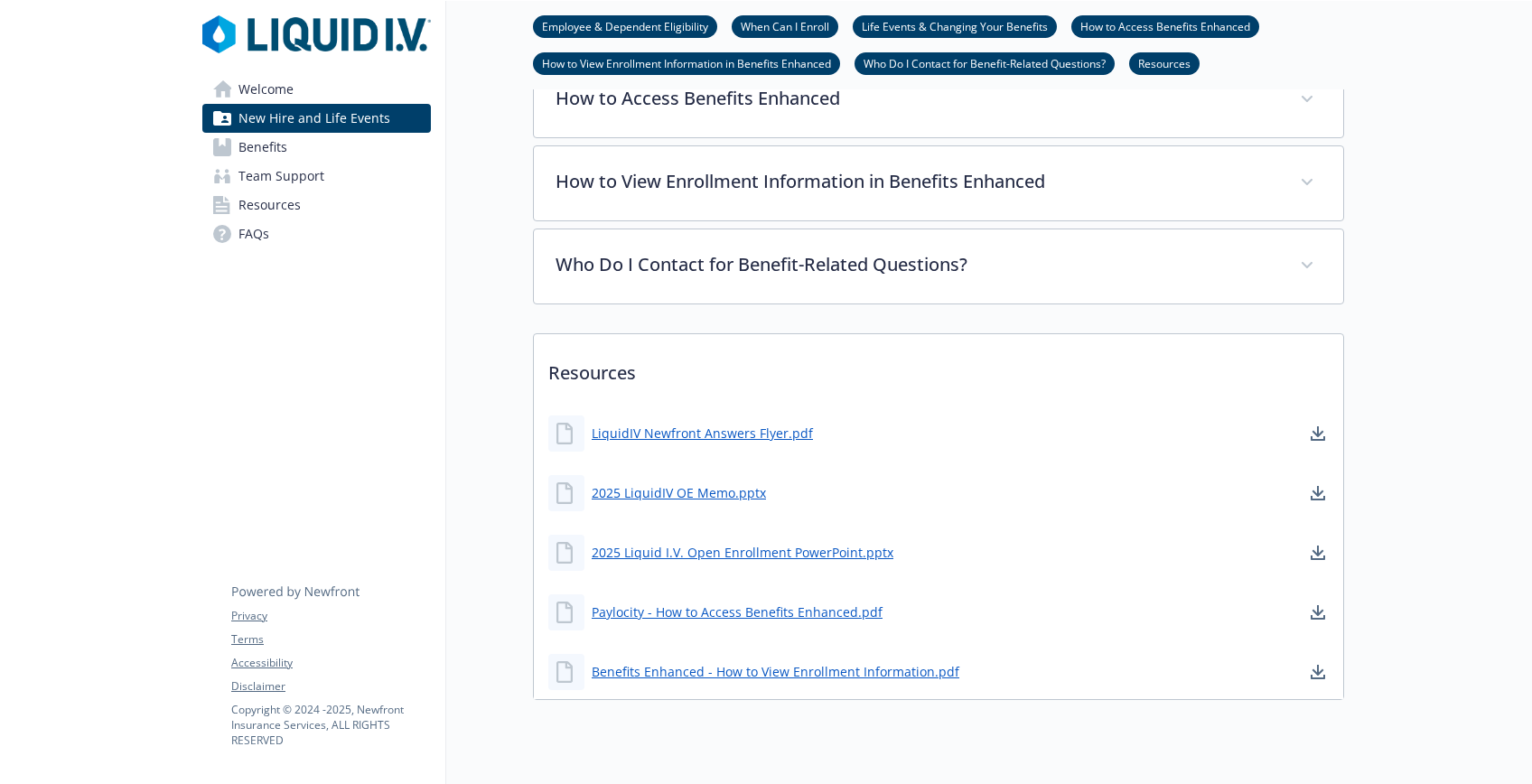
scroll to position [1378, 0]
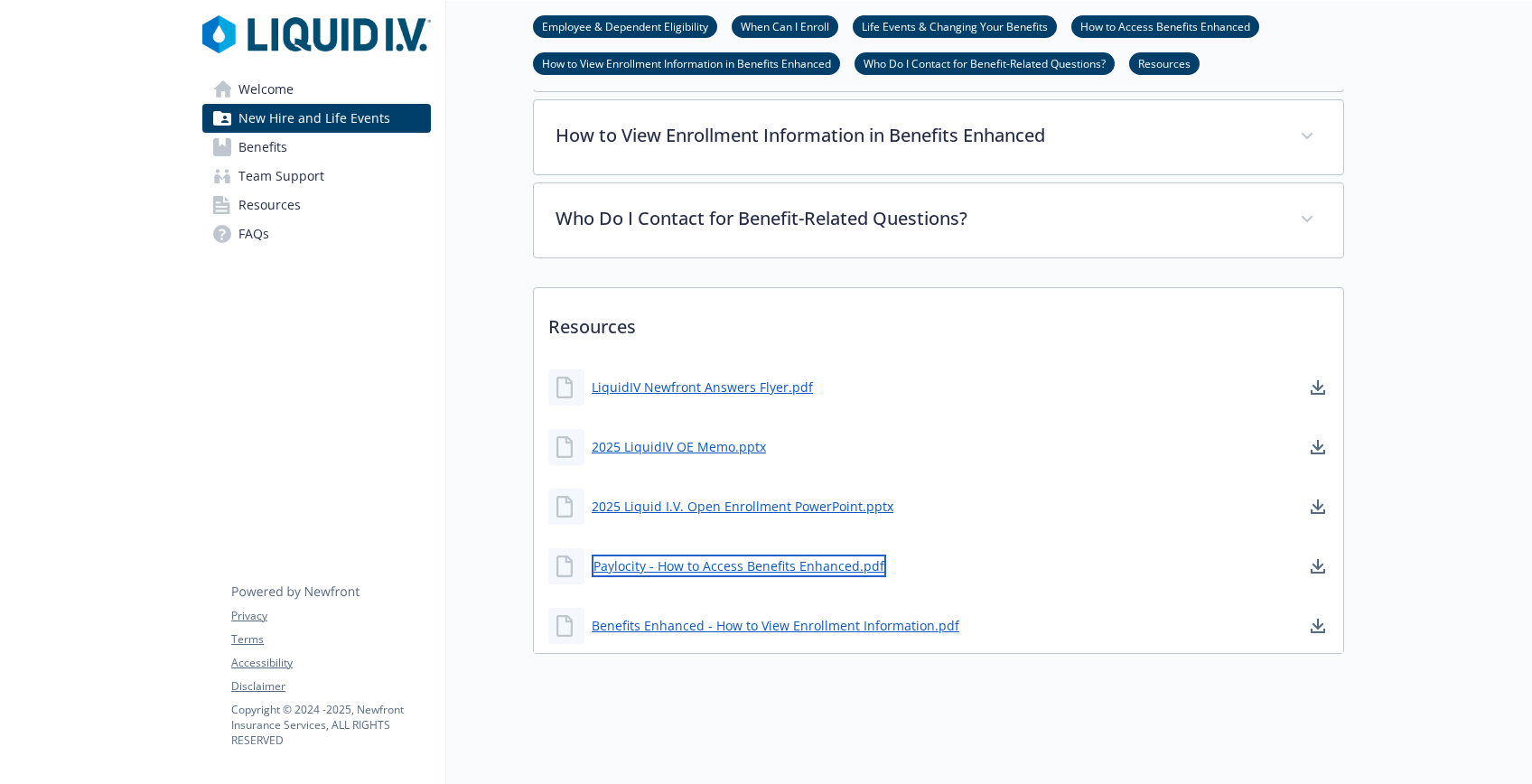
click at [674, 569] on link "Paylocity - How to Access Benefits Enhanced.pdf" at bounding box center [739, 565] width 295 height 23
click at [299, 238] on link "FAQs" at bounding box center [317, 234] width 229 height 29
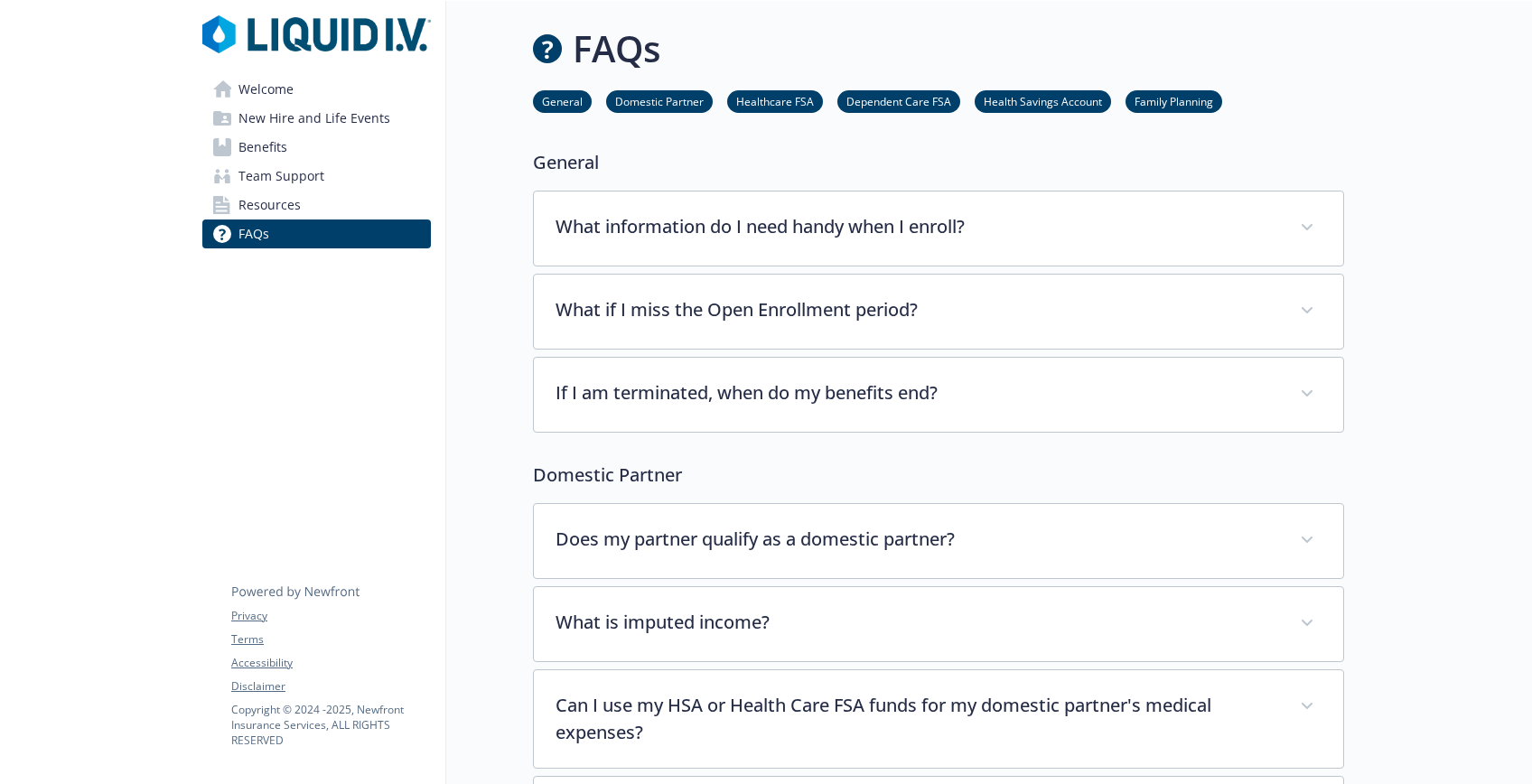
scroll to position [1374, 0]
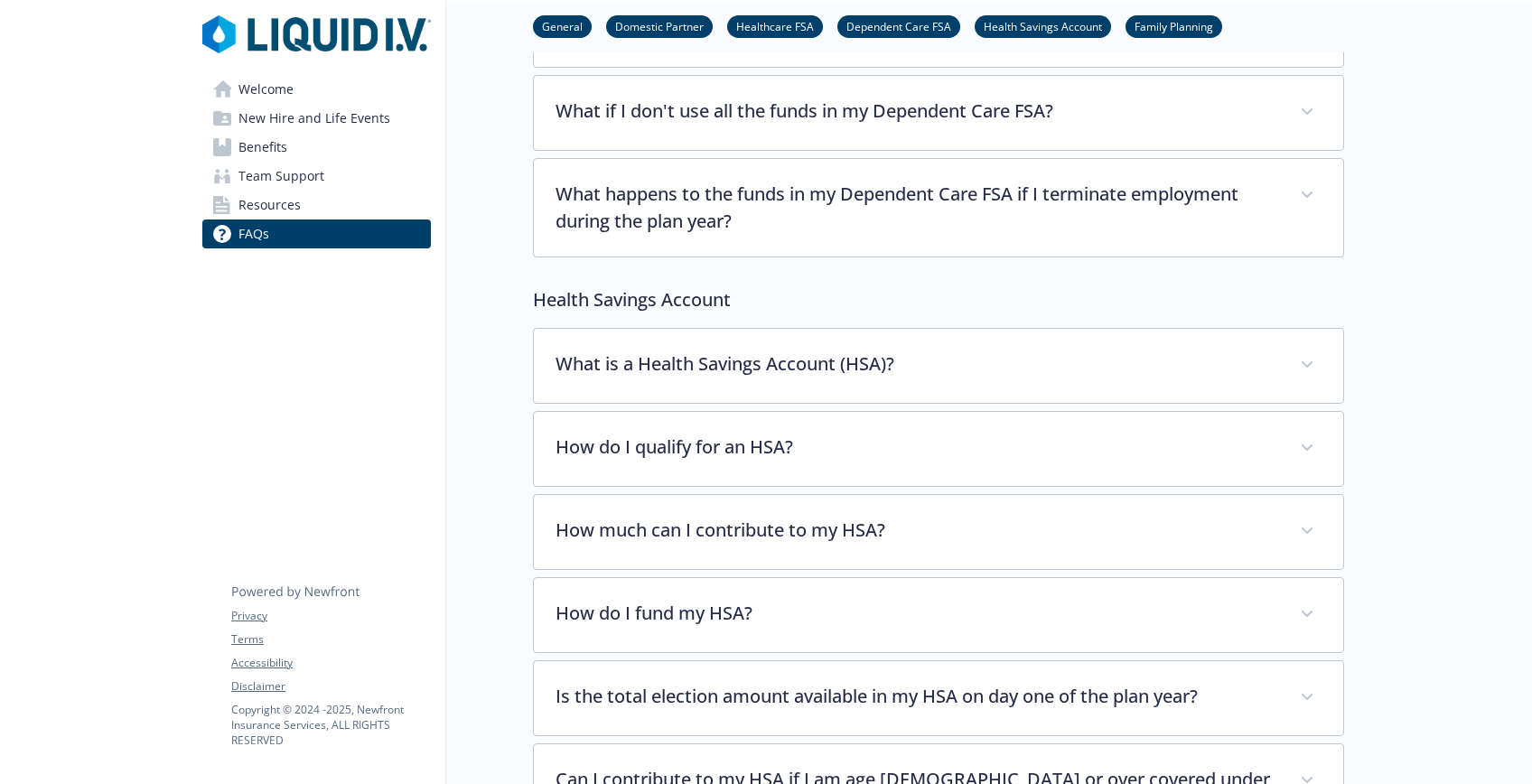
click at [331, 201] on link "Resources" at bounding box center [317, 204] width 229 height 29
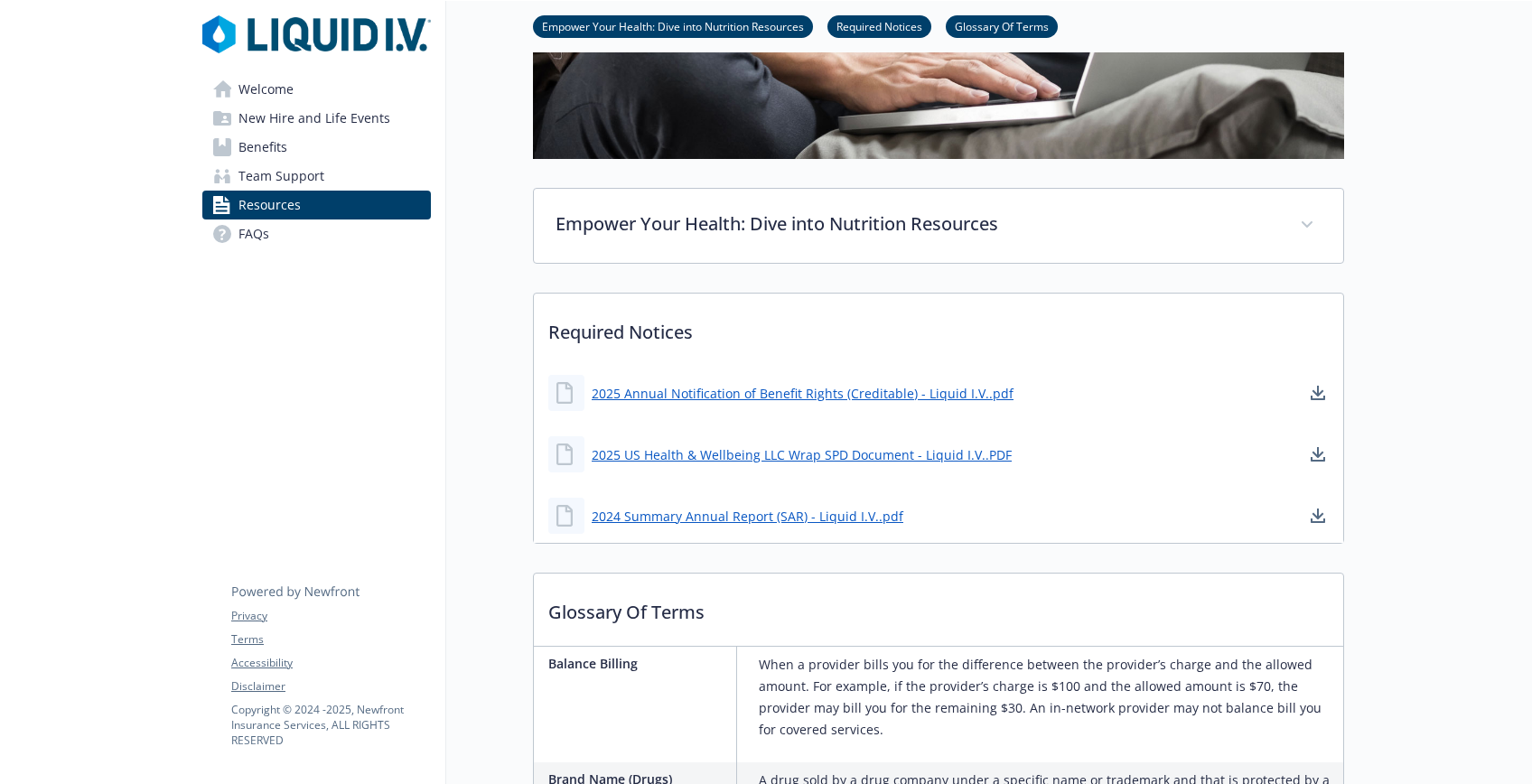
scroll to position [342, 0]
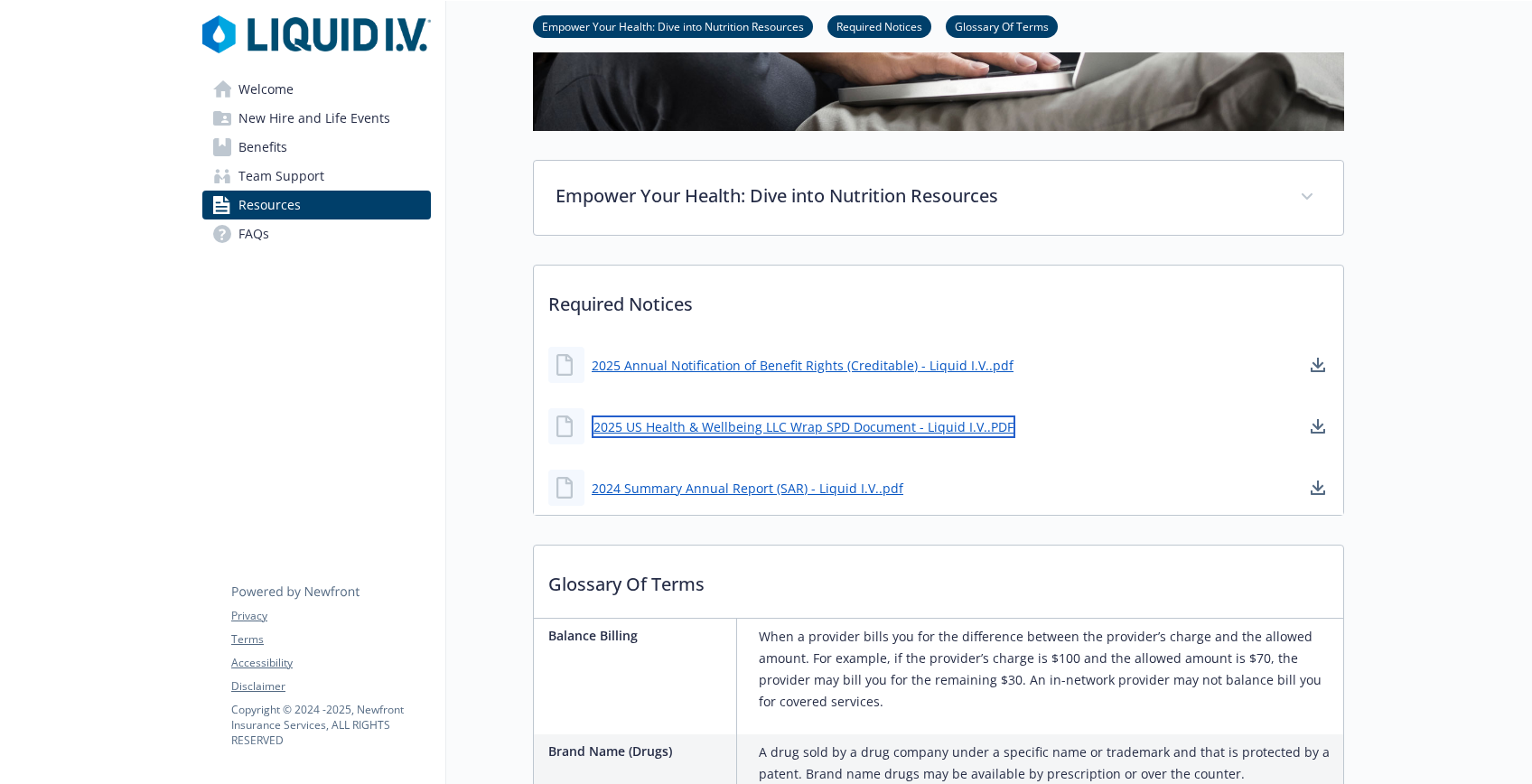
click at [786, 433] on link "2025 US Health & Wellbeing LLC Wrap SPD Document - Liquid I.V..PDF" at bounding box center [804, 427] width 424 height 23
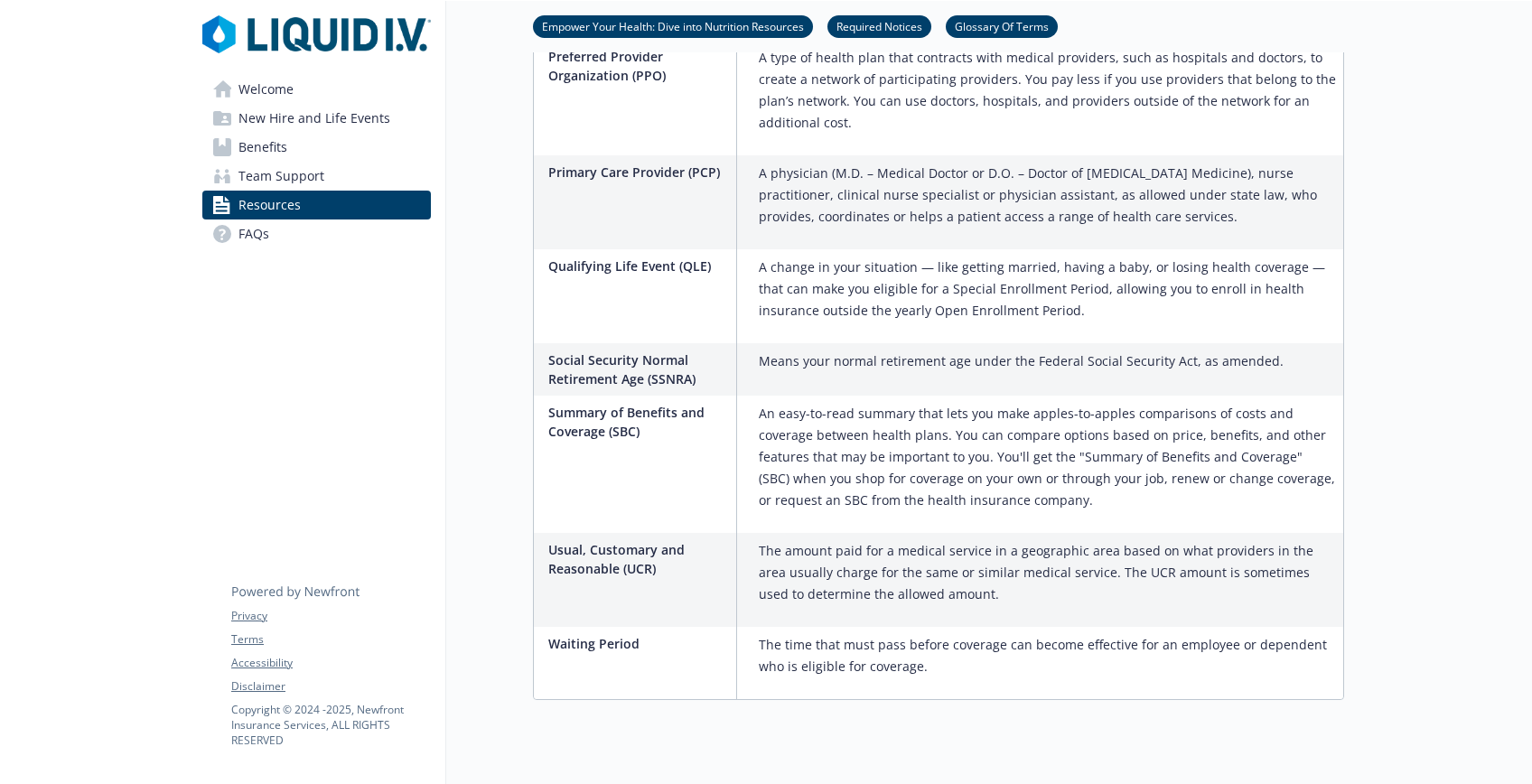
scroll to position [2882, 0]
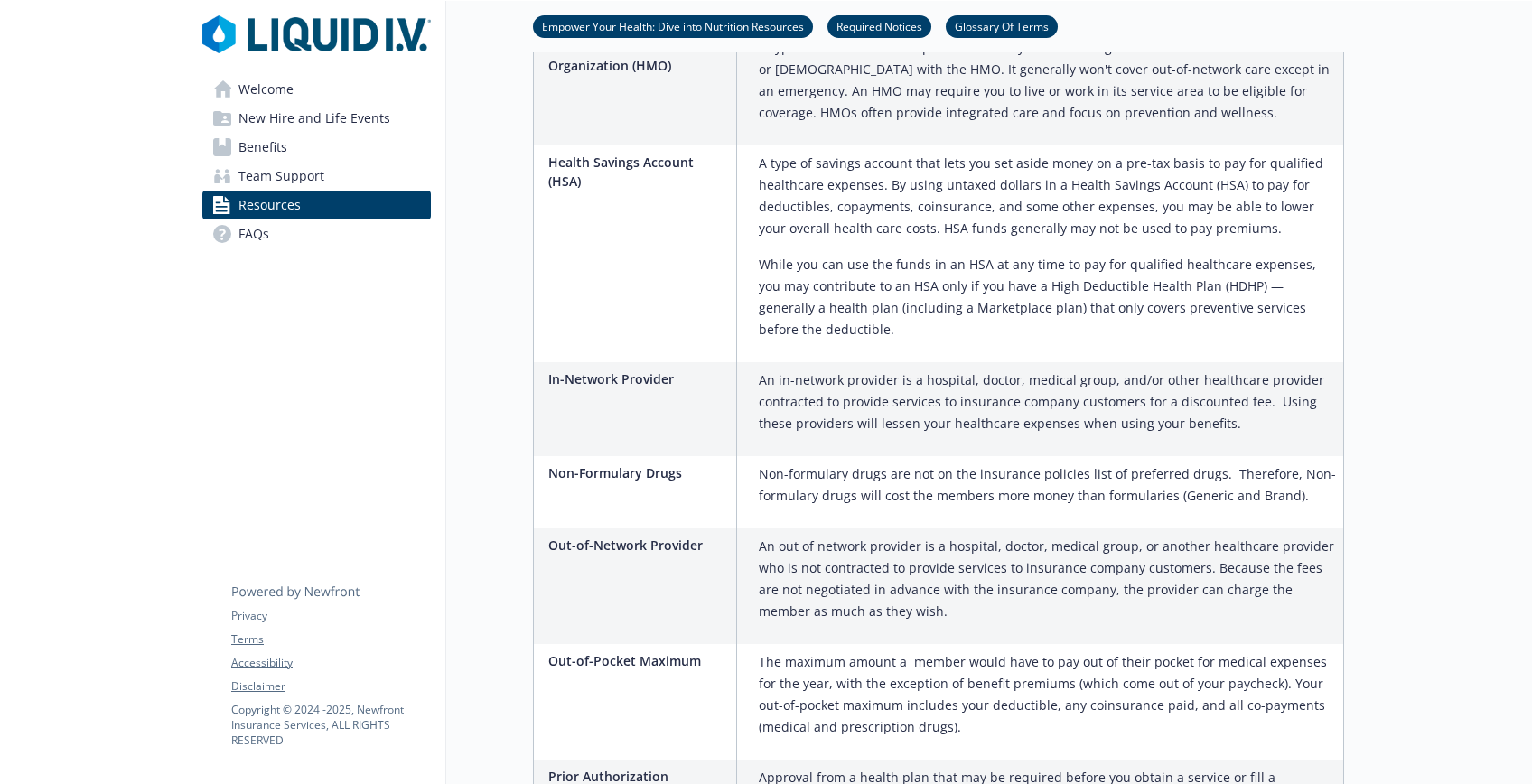
click at [285, 184] on span "Team Support" at bounding box center [281, 175] width 85 height 29
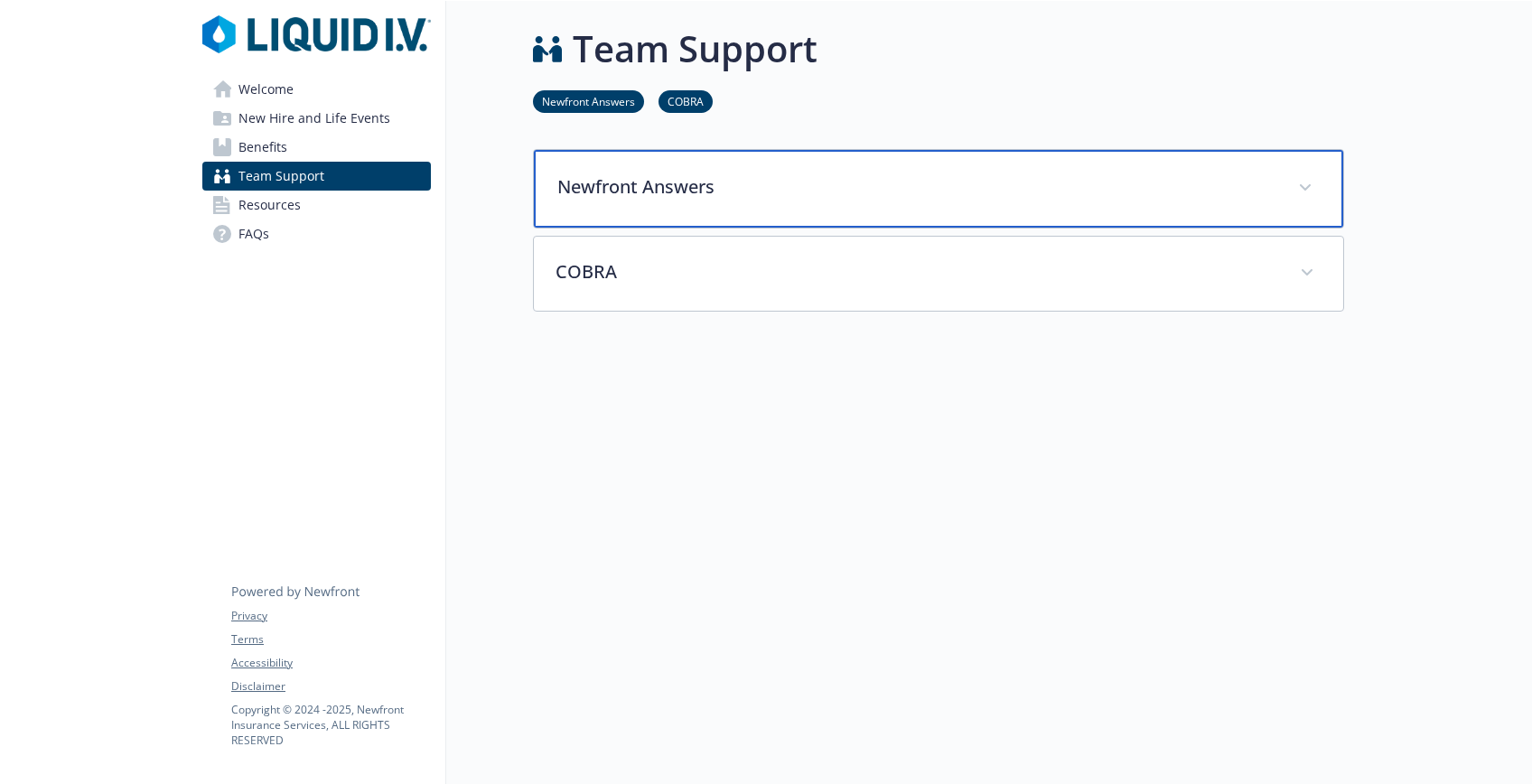
click at [630, 173] on div "Newfront Answers" at bounding box center [938, 188] width 810 height 78
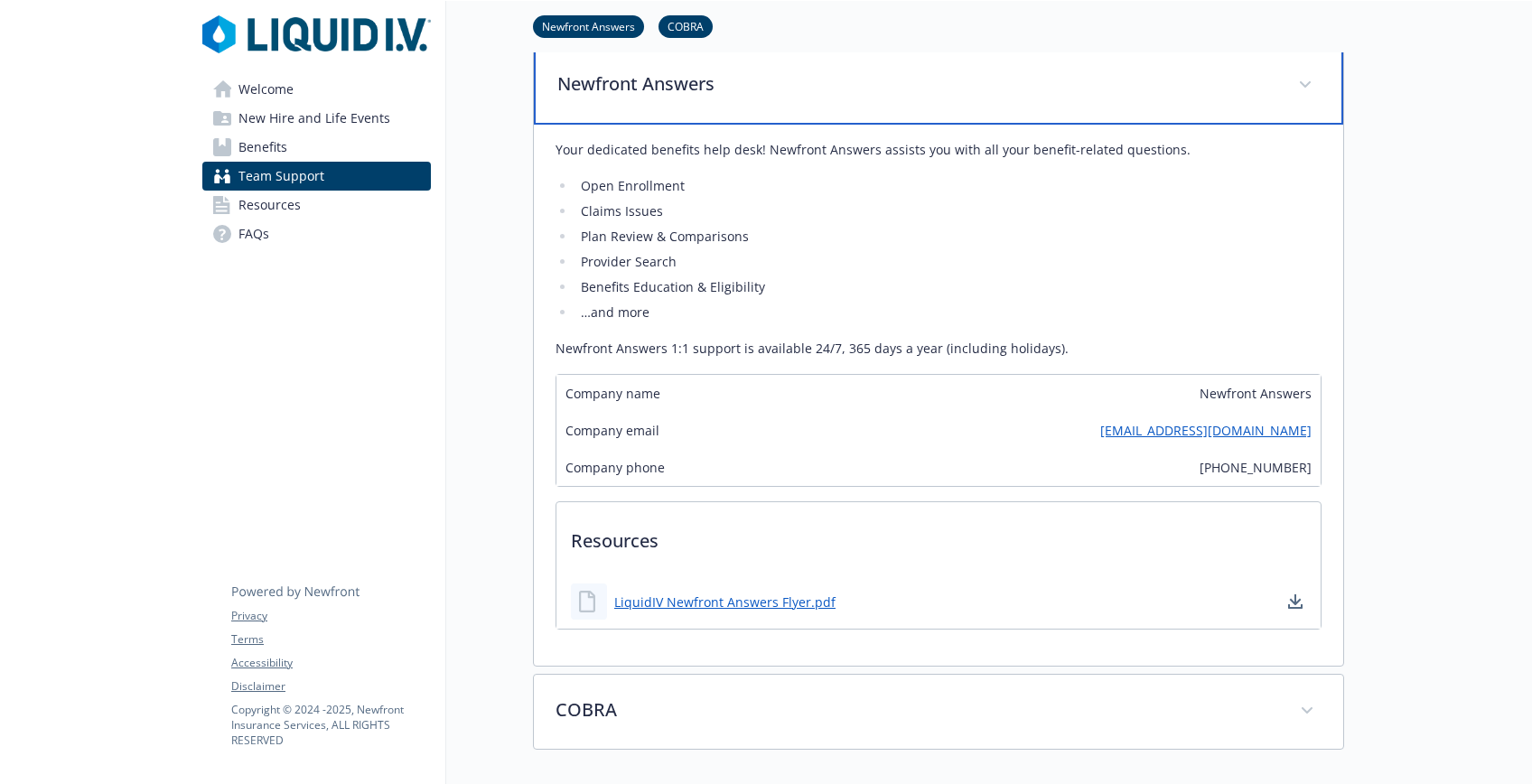
scroll to position [159, 0]
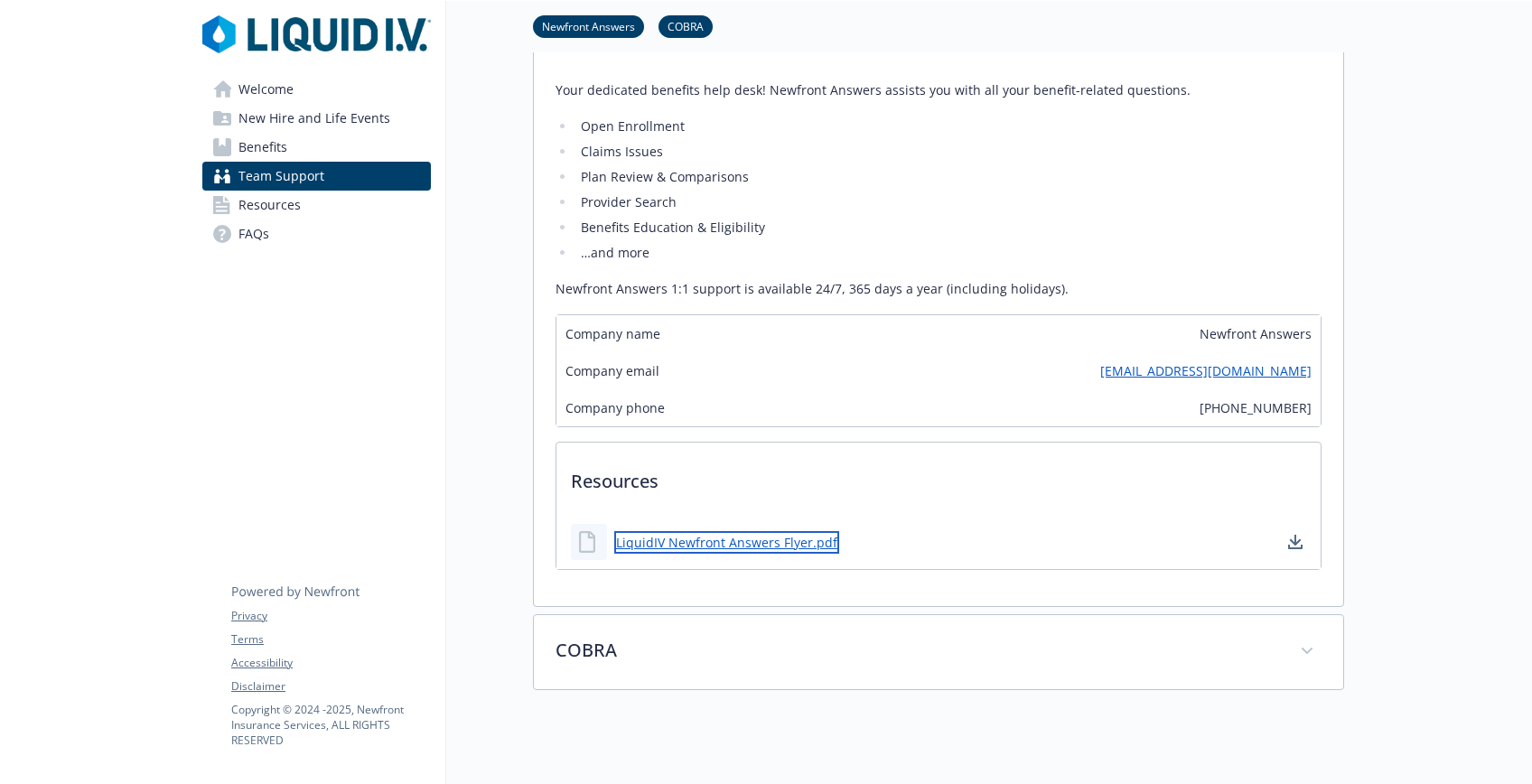
click at [686, 542] on link "LiquidIV Newfront Answers Flyer.pdf" at bounding box center [727, 542] width 225 height 23
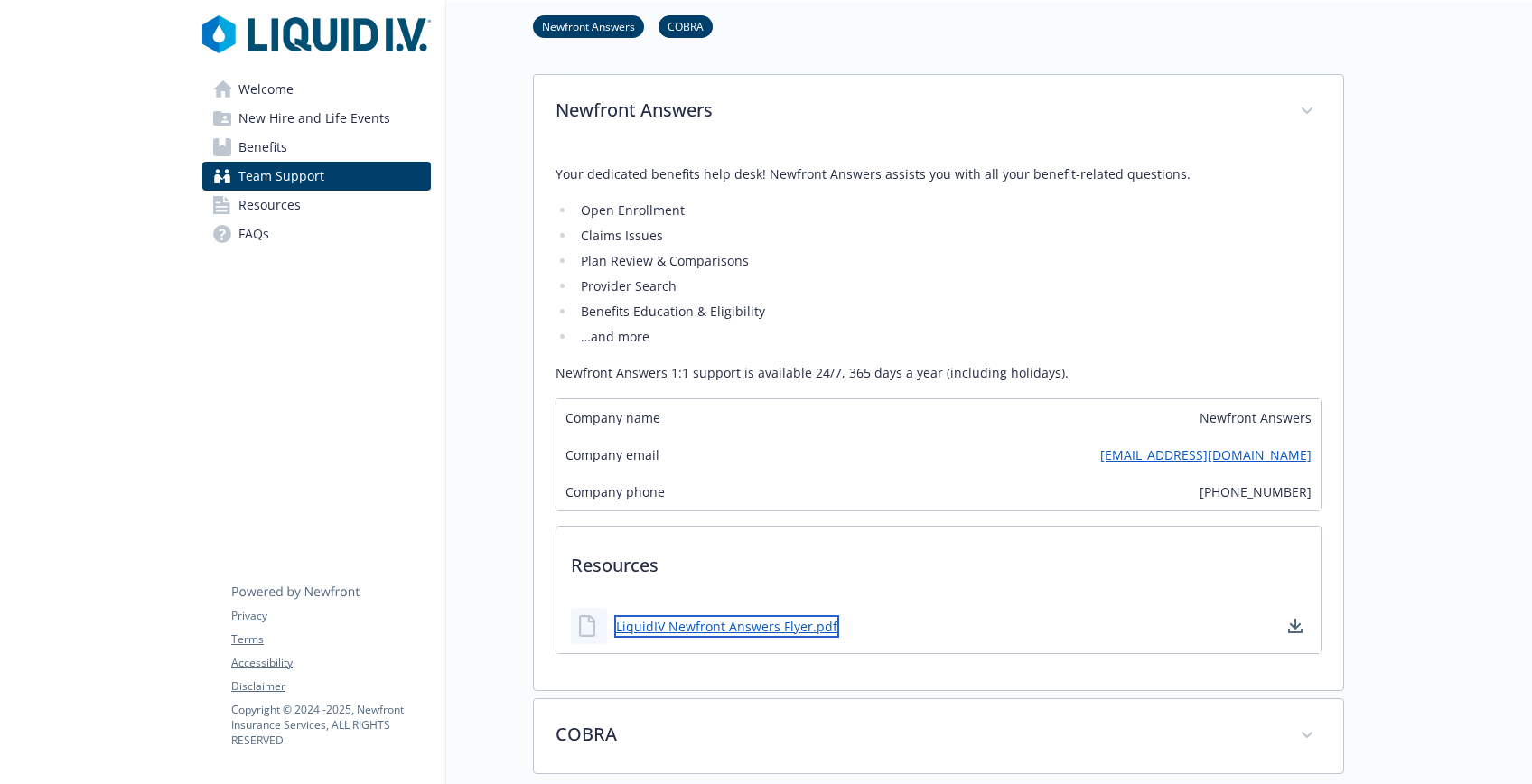
scroll to position [0, 0]
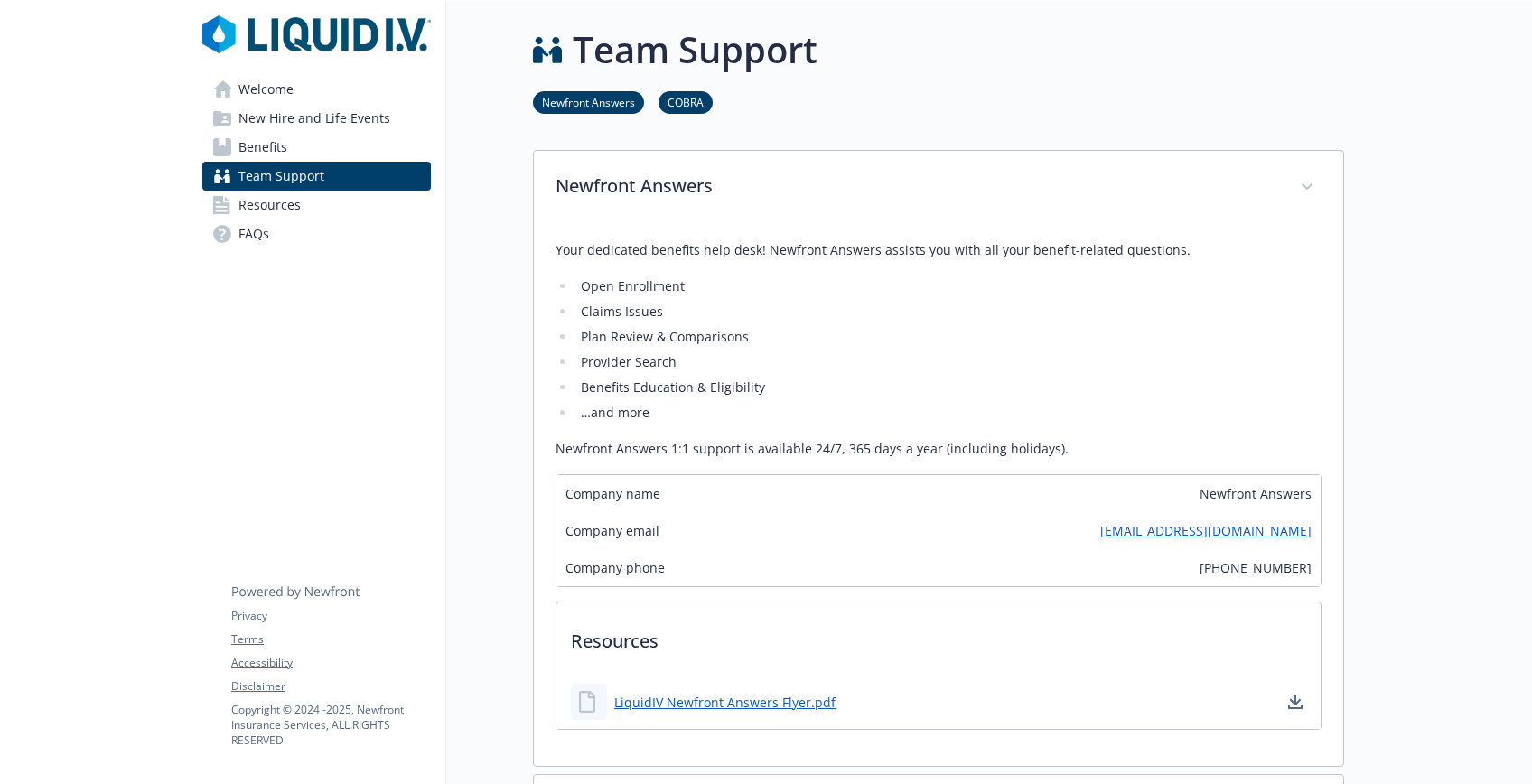
click at [318, 146] on link "Benefits" at bounding box center [317, 147] width 229 height 29
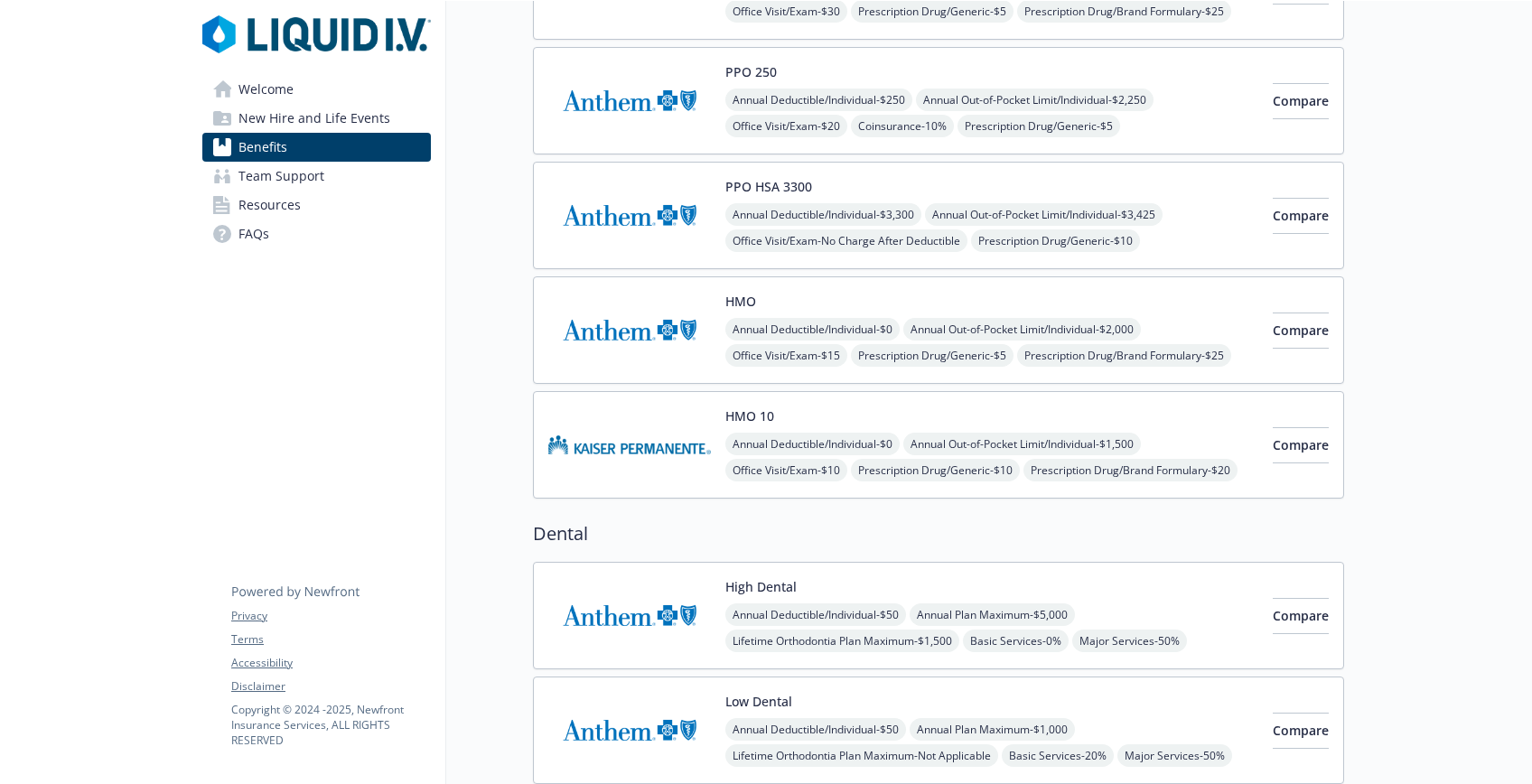
scroll to position [295, 0]
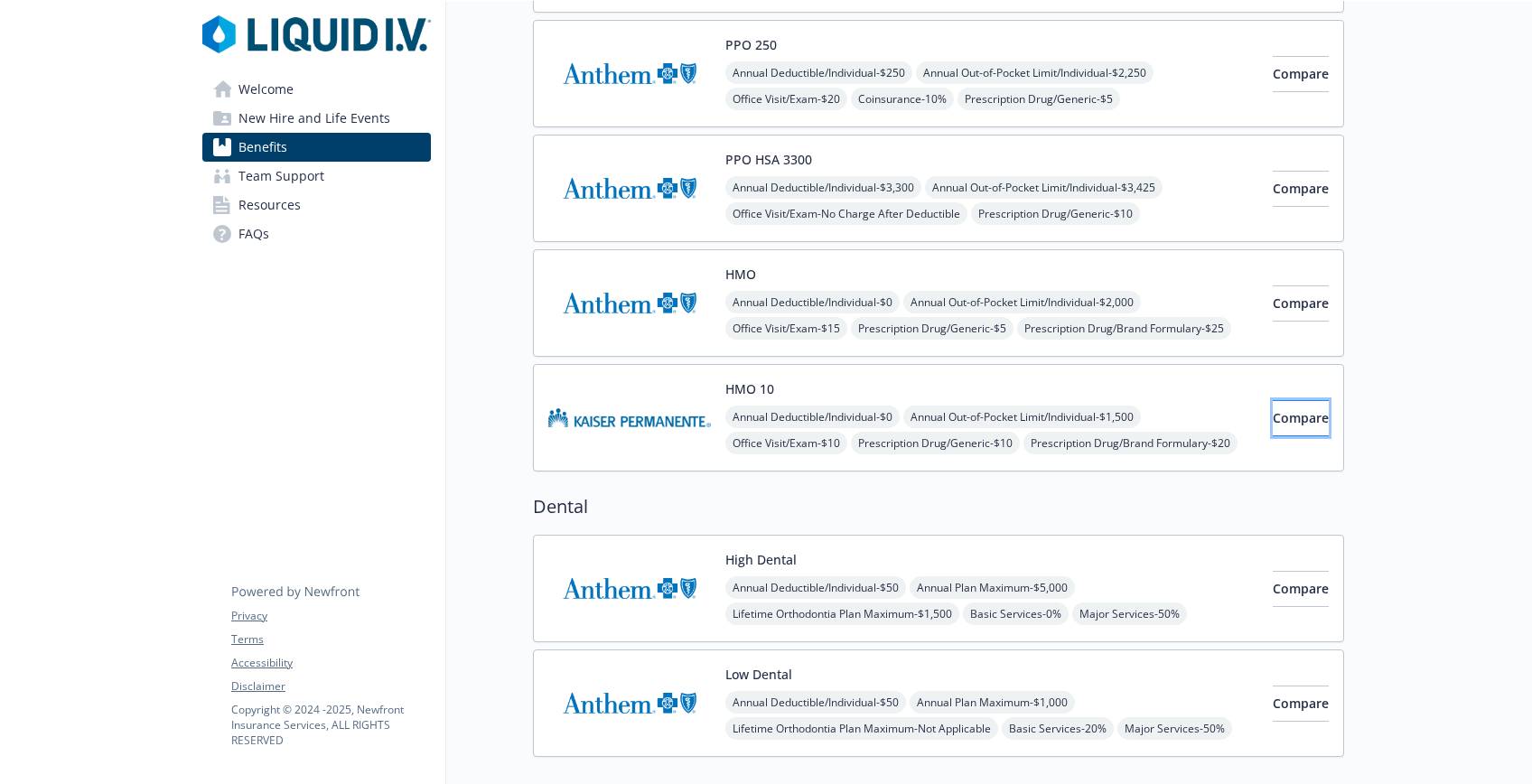
click at [1288, 430] on button "Compare" at bounding box center [1301, 418] width 56 height 37
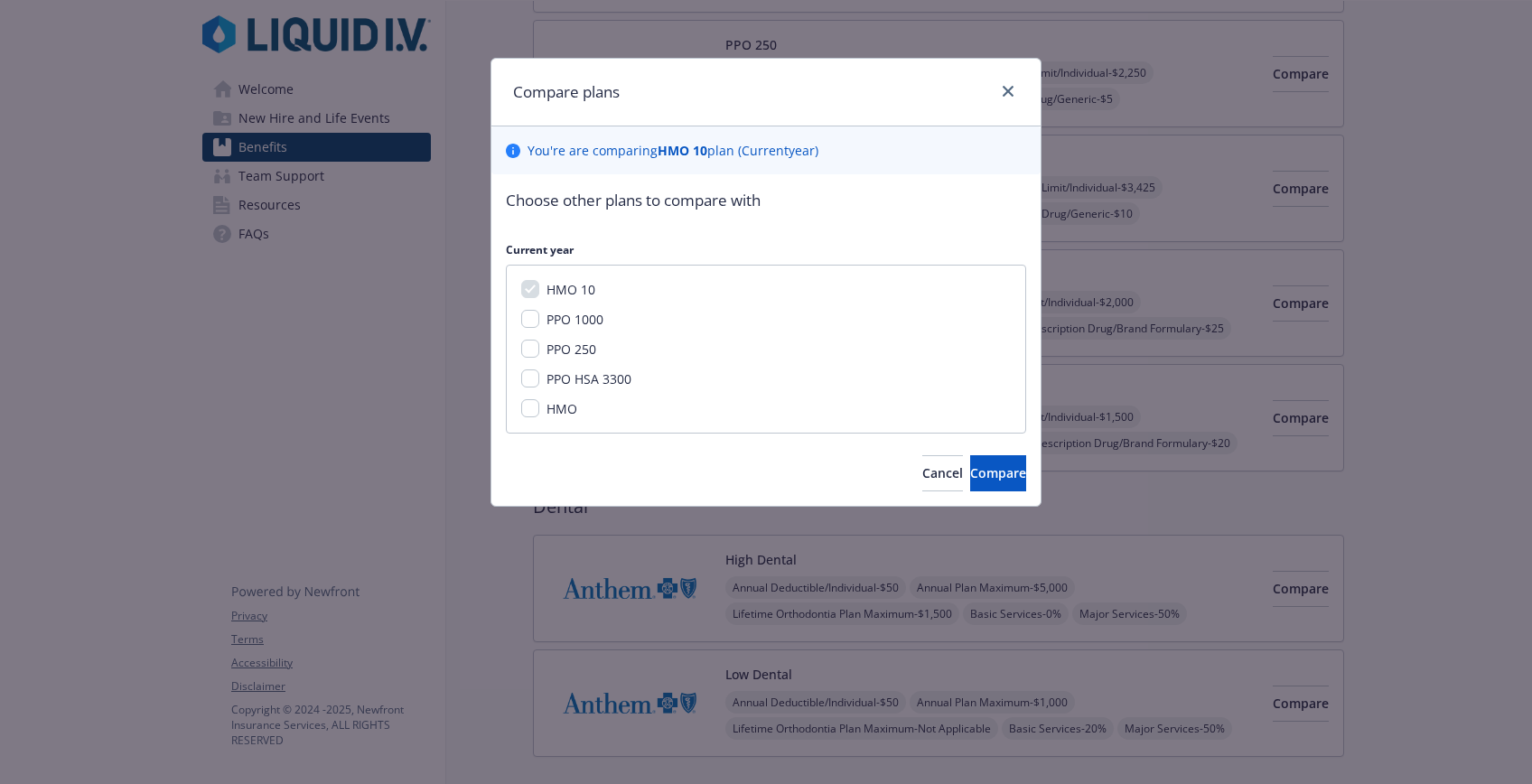
click at [552, 412] on span "HMO" at bounding box center [562, 409] width 31 height 17
click at [539, 412] on input "HMO" at bounding box center [530, 408] width 18 height 18
checkbox input "true"
click at [988, 481] on button "Compare" at bounding box center [998, 473] width 56 height 37
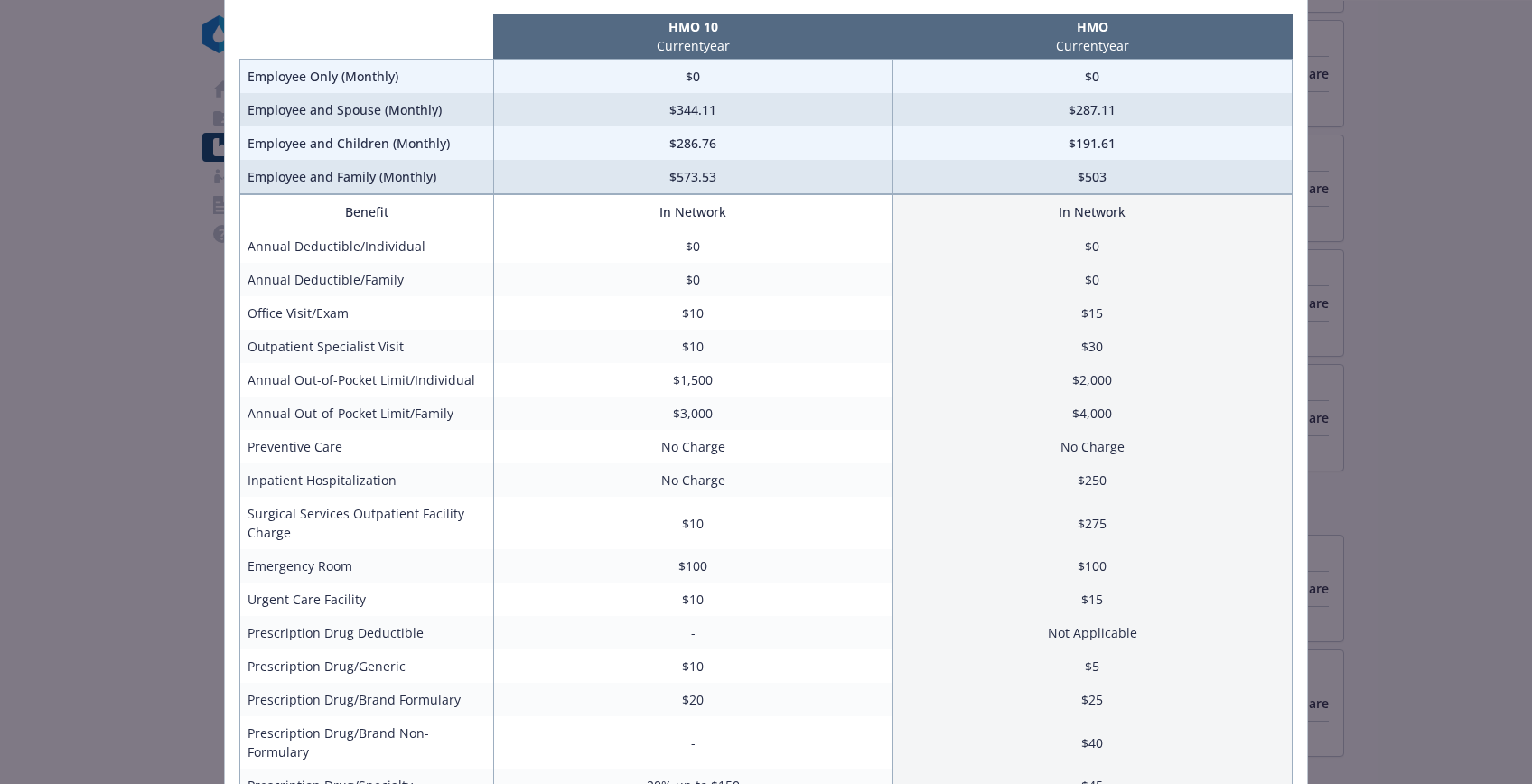
scroll to position [129, 0]
